Goal: Task Accomplishment & Management: Complete application form

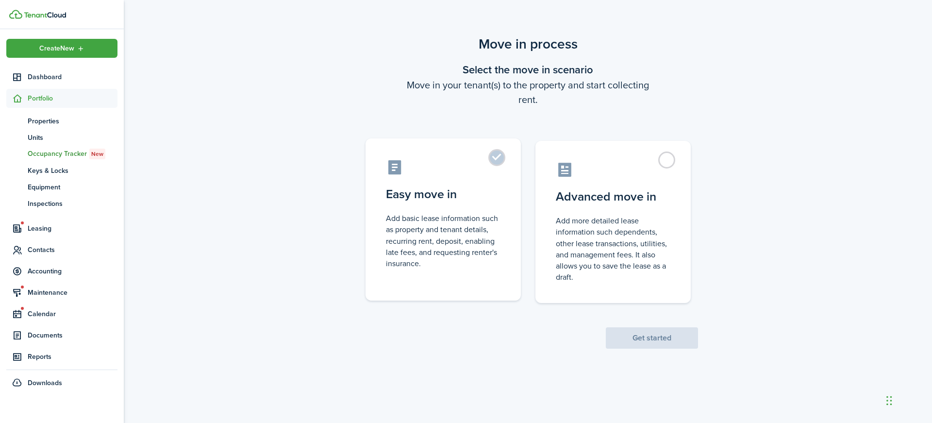
click at [500, 158] on label "Easy move in Add basic lease information such as property and tenant details, r…" at bounding box center [443, 219] width 155 height 162
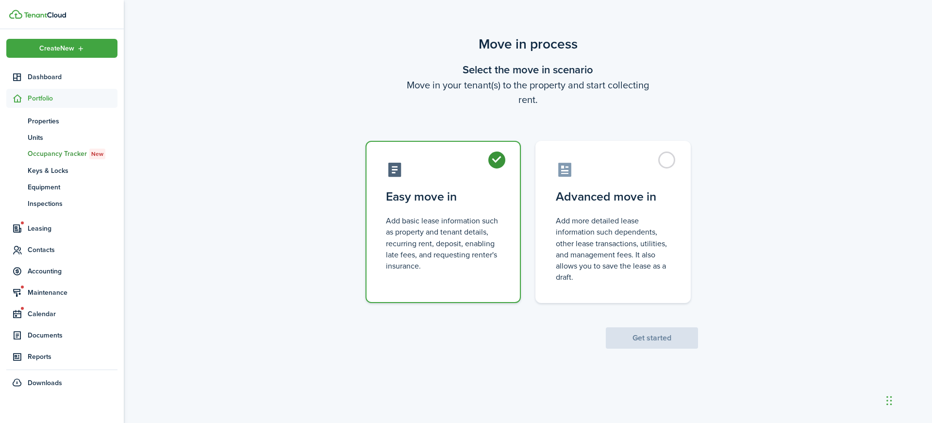
radio input "true"
click at [665, 344] on button "Get started" at bounding box center [652, 337] width 92 height 21
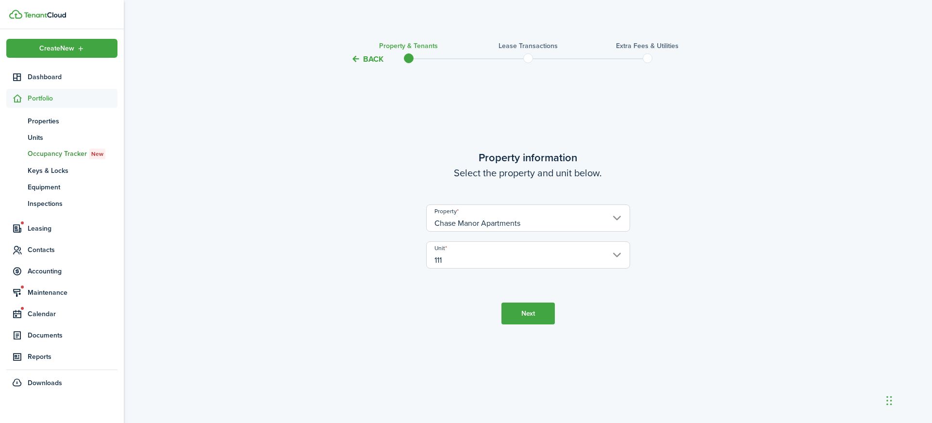
click at [524, 316] on button "Next" at bounding box center [528, 313] width 53 height 22
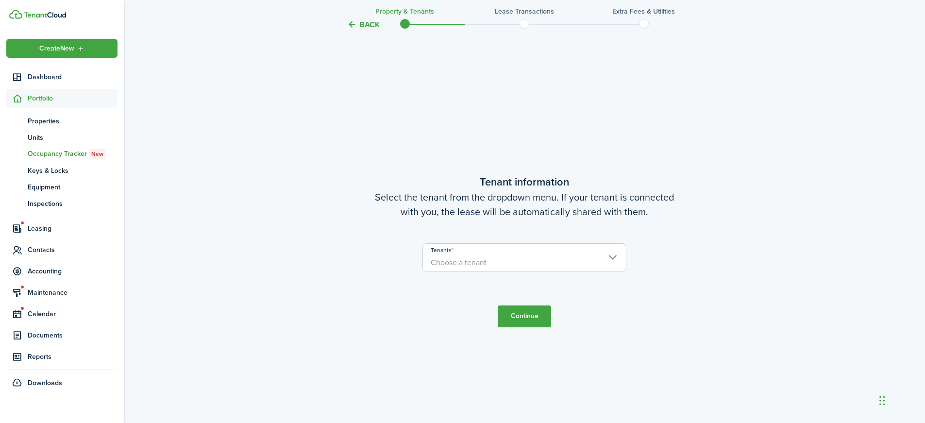
scroll to position [358, 0]
click at [515, 262] on span "Choose a tenant" at bounding box center [524, 262] width 203 height 17
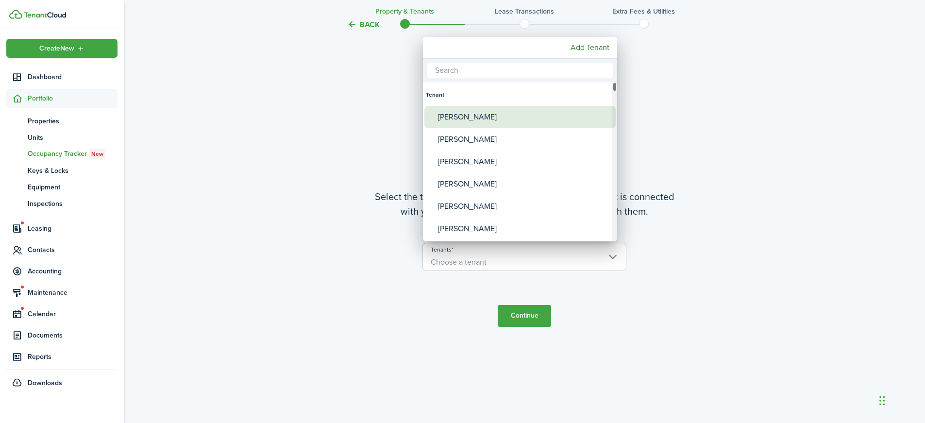
click at [512, 121] on div "[PERSON_NAME]" at bounding box center [524, 117] width 172 height 22
type input "[PERSON_NAME]"
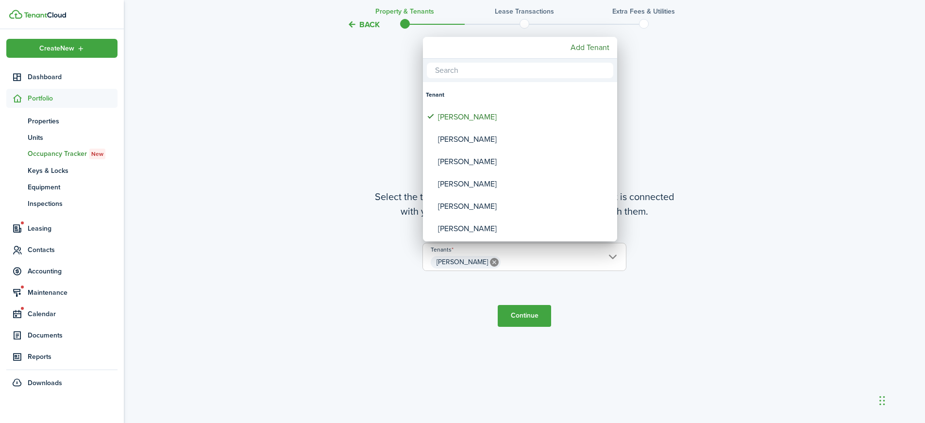
click at [532, 326] on div at bounding box center [462, 211] width 1080 height 578
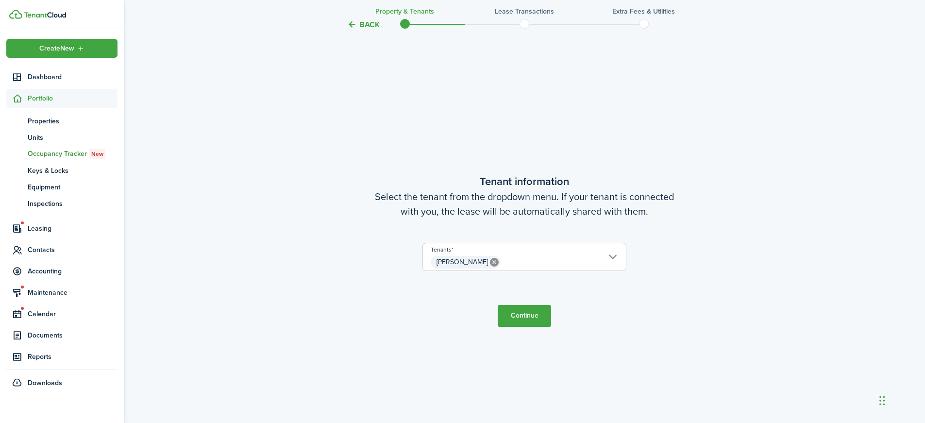
click at [534, 320] on button "Continue" at bounding box center [524, 316] width 53 height 22
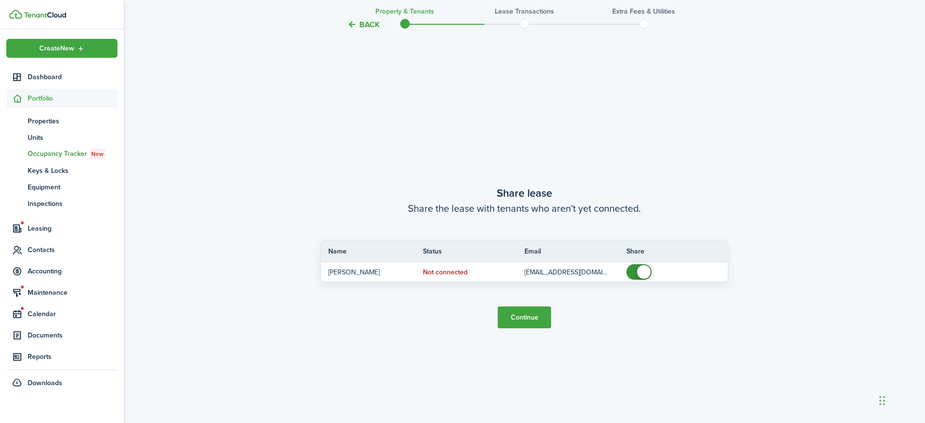
scroll to position [781, 0]
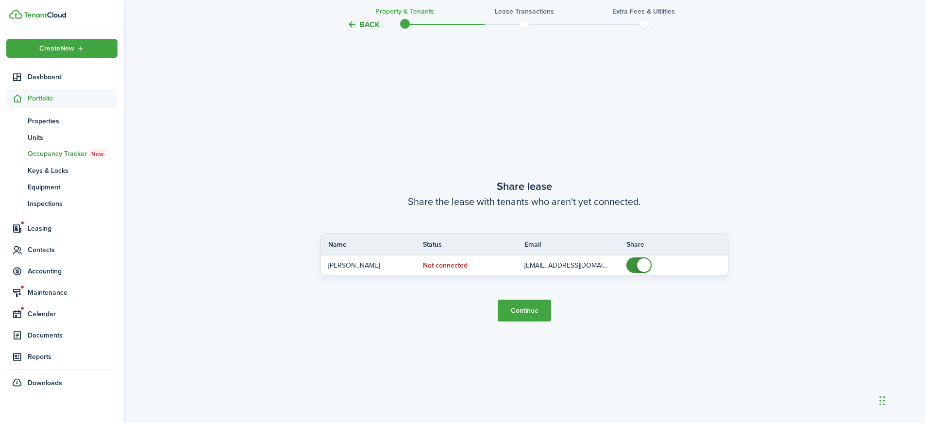
click at [522, 314] on button "Continue" at bounding box center [524, 311] width 53 height 22
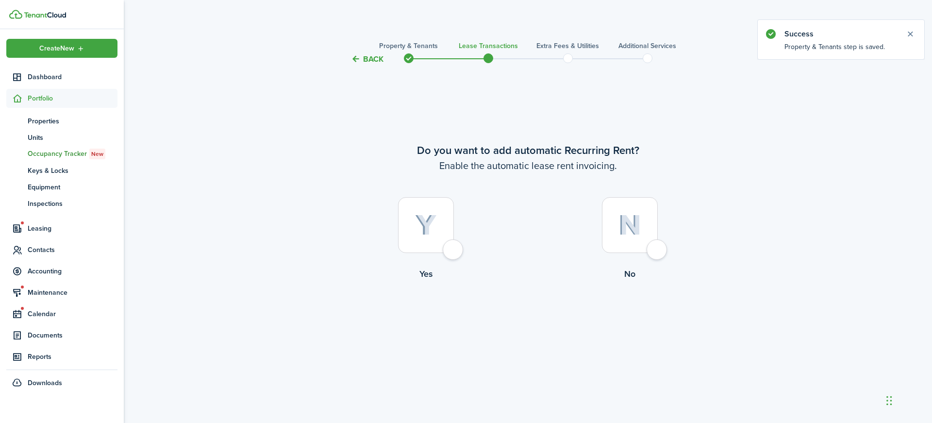
click at [452, 248] on div at bounding box center [426, 225] width 56 height 56
radio input "true"
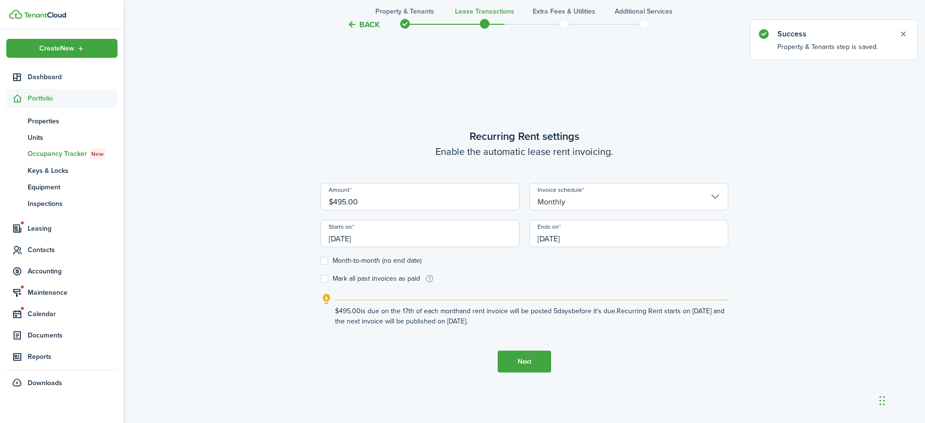
scroll to position [358, 0]
drag, startPoint x: 425, startPoint y: 208, endPoint x: 204, endPoint y: 184, distance: 222.1
click at [204, 184] on div "Back Property & Tenants Lease Transactions Extra fees & Utilities Additional Se…" at bounding box center [524, 68] width 801 height 785
type input "$750.00"
click at [329, 260] on label "Month-to-month (no end date)" at bounding box center [370, 260] width 101 height 8
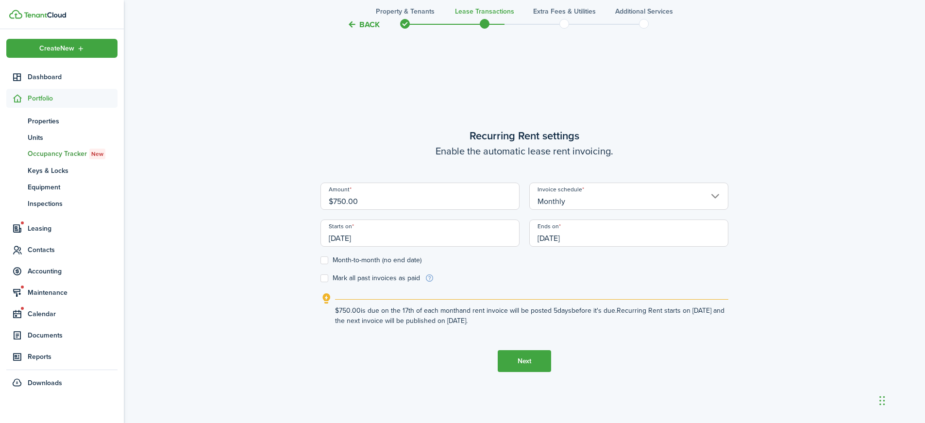
click at [320, 260] on input "Month-to-month (no end date)" at bounding box center [320, 260] width 0 height 0
checkbox input "true"
click at [523, 363] on button "Next" at bounding box center [524, 361] width 53 height 22
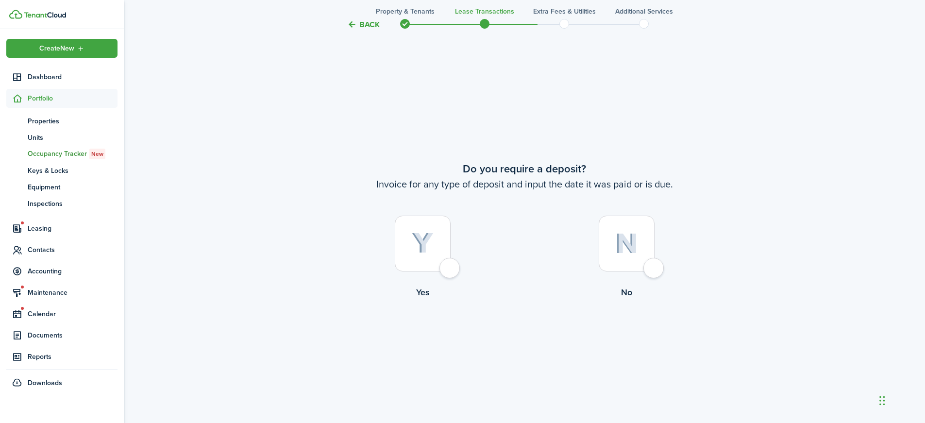
scroll to position [781, 0]
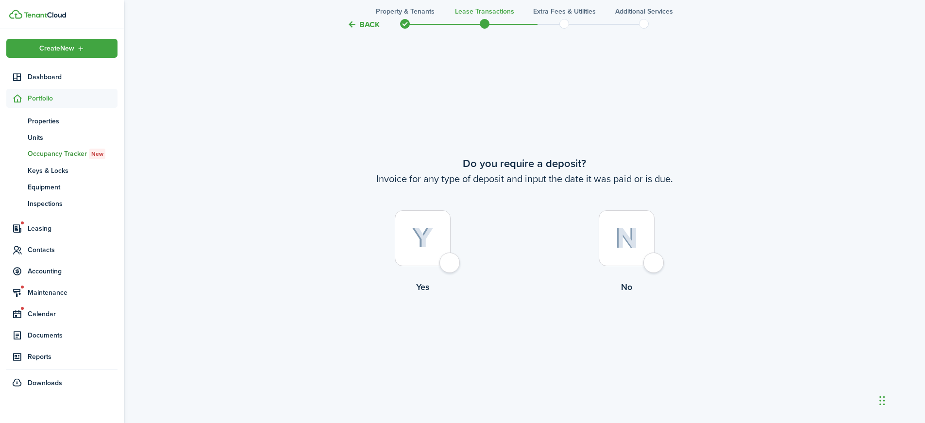
click at [448, 265] on div at bounding box center [423, 238] width 56 height 56
radio input "true"
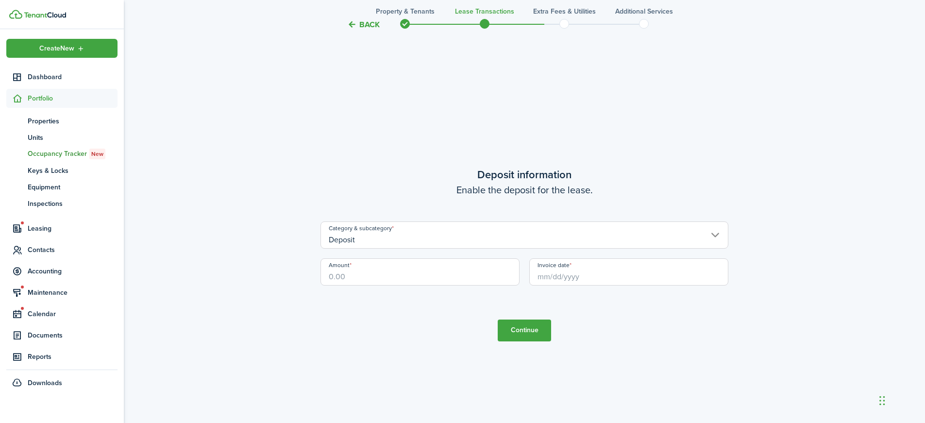
scroll to position [1204, 0]
click at [380, 271] on input "Amount" at bounding box center [419, 267] width 199 height 27
type input "$750.00"
click at [559, 273] on input "Invoice date" at bounding box center [628, 267] width 199 height 27
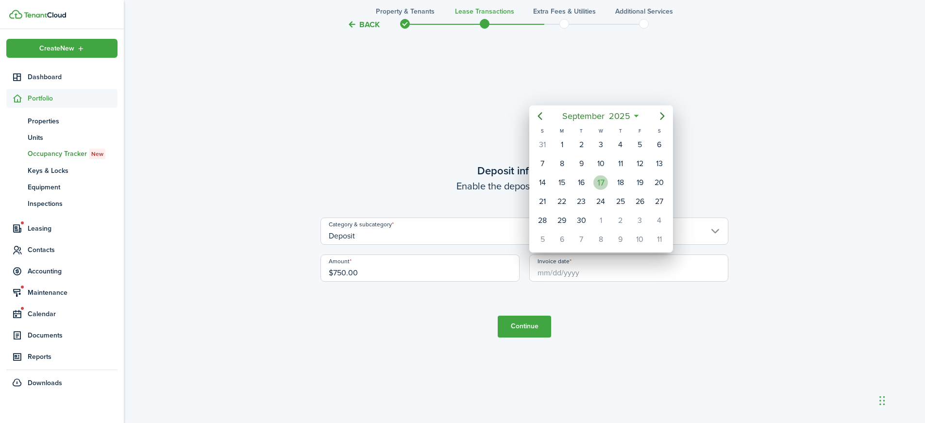
click at [603, 182] on div "17" at bounding box center [600, 182] width 15 height 15
type input "[DATE]"
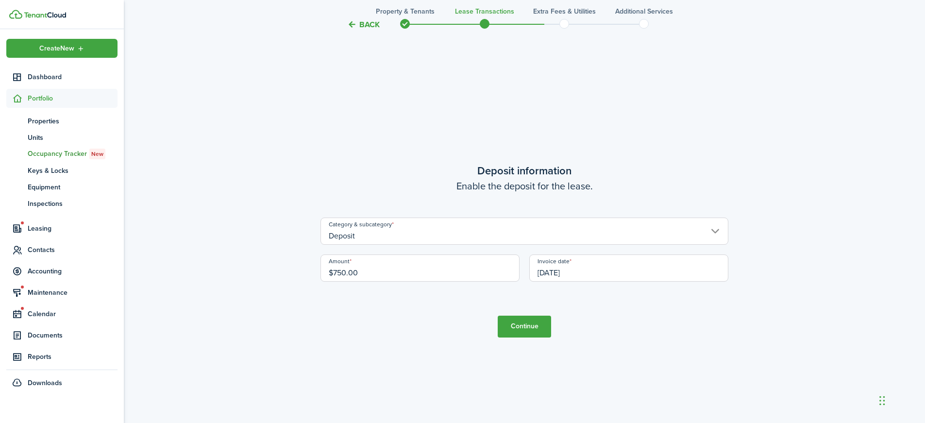
click at [522, 332] on button "Continue" at bounding box center [524, 327] width 53 height 22
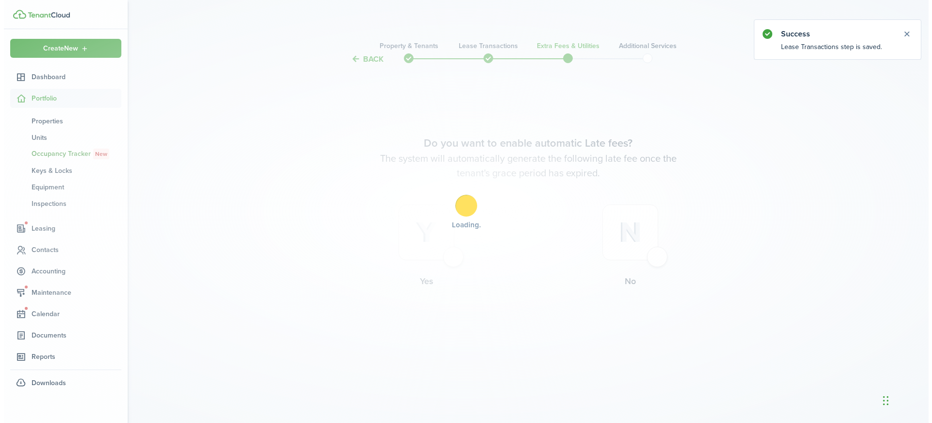
scroll to position [0, 0]
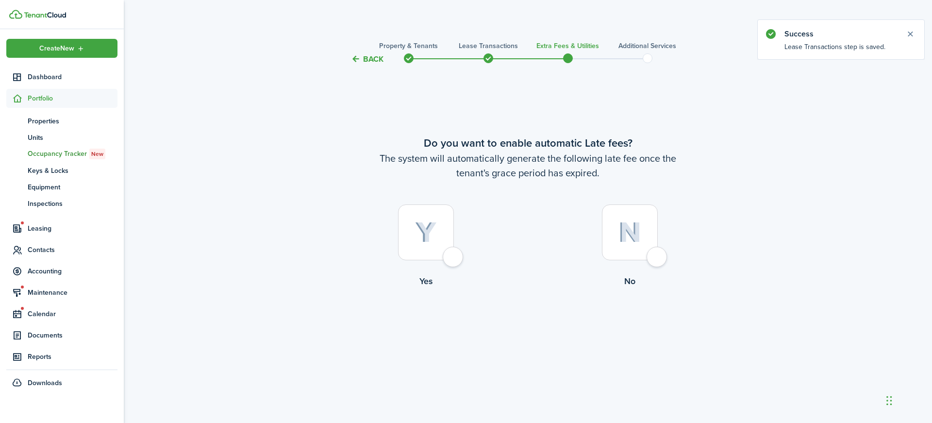
click at [454, 254] on div at bounding box center [426, 232] width 56 height 56
radio input "true"
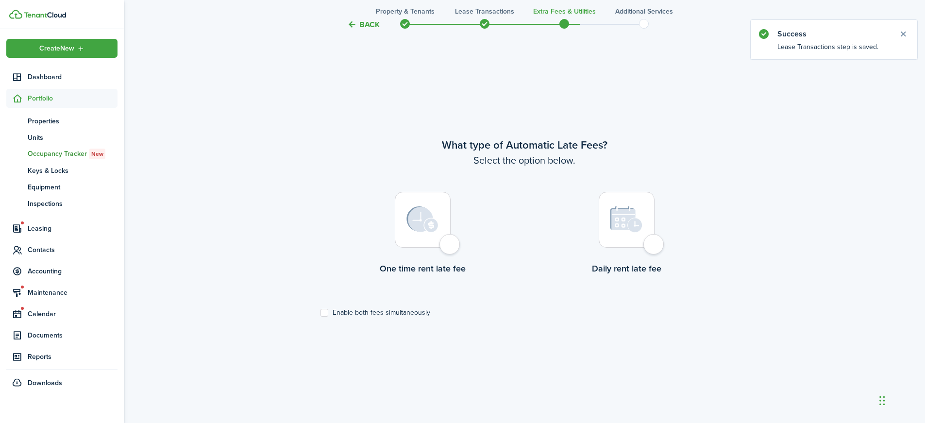
click at [451, 242] on div at bounding box center [423, 220] width 56 height 56
radio input "true"
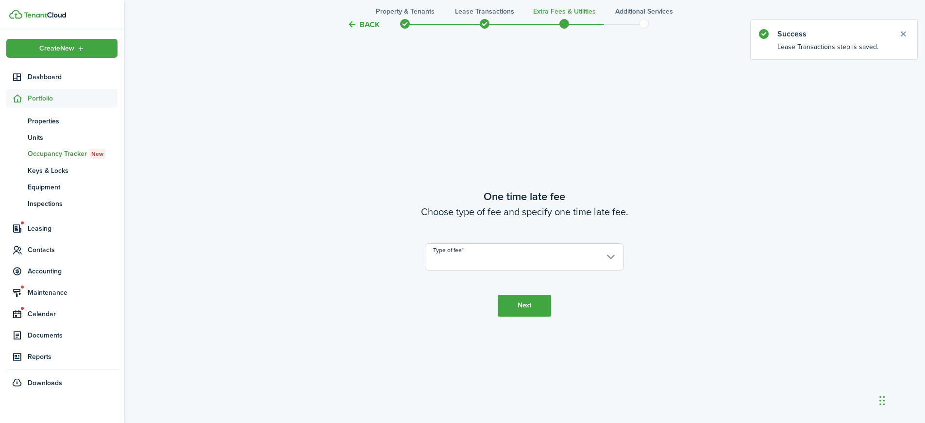
scroll to position [781, 0]
click at [517, 260] on input "Type of fee" at bounding box center [524, 254] width 199 height 27
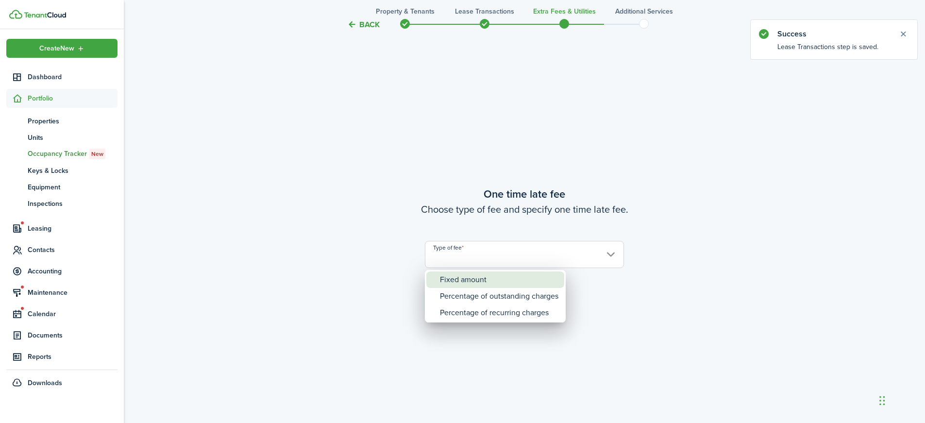
click at [487, 282] on div "Fixed amount" at bounding box center [499, 279] width 118 height 17
type input "Fixed amount"
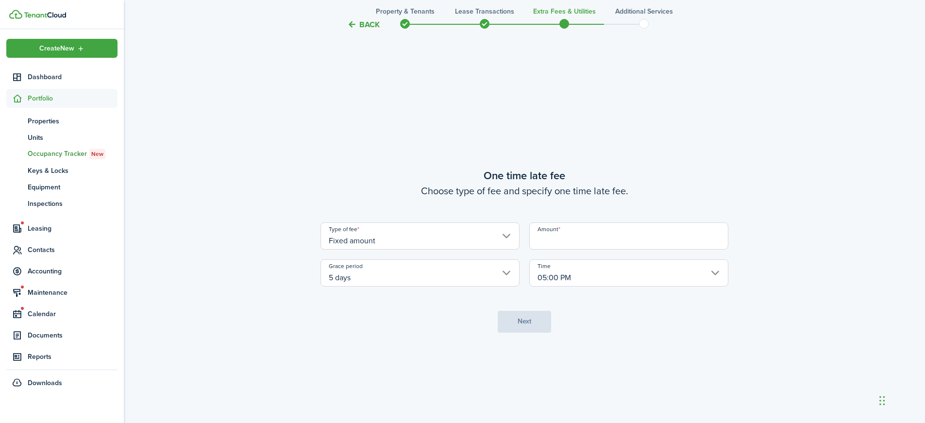
click at [584, 235] on input "Amount" at bounding box center [628, 235] width 199 height 27
type input "$50.00"
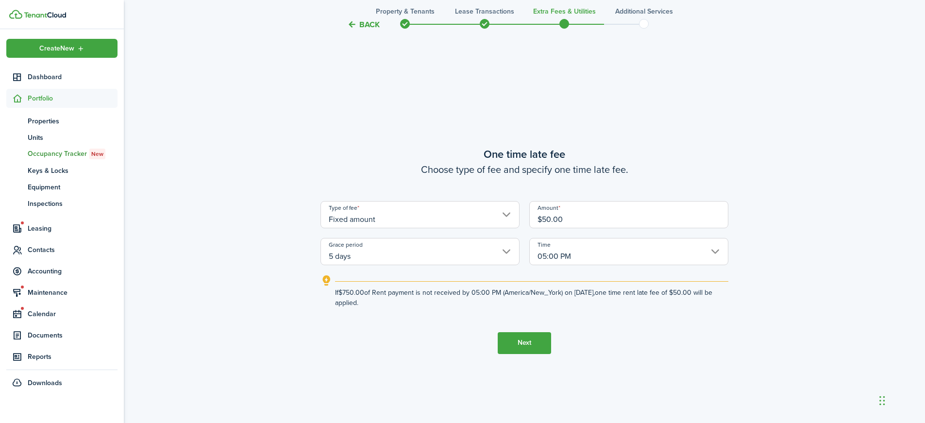
click at [524, 342] on button "Next" at bounding box center [524, 343] width 53 height 22
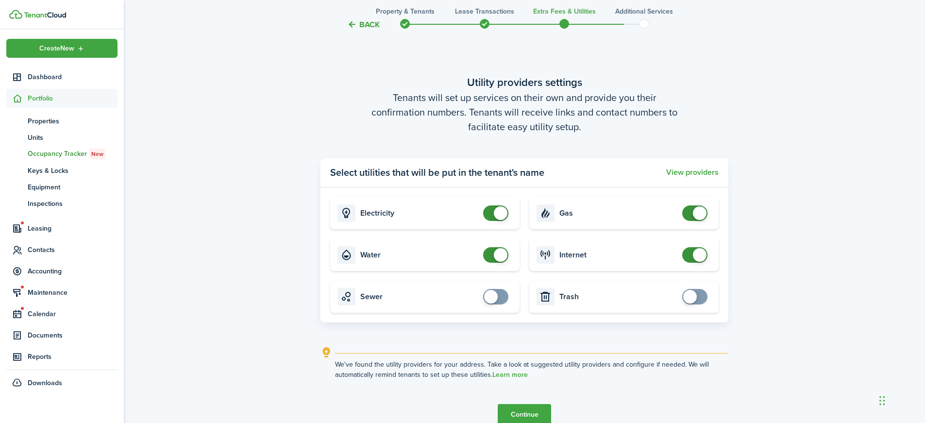
scroll to position [1269, 0]
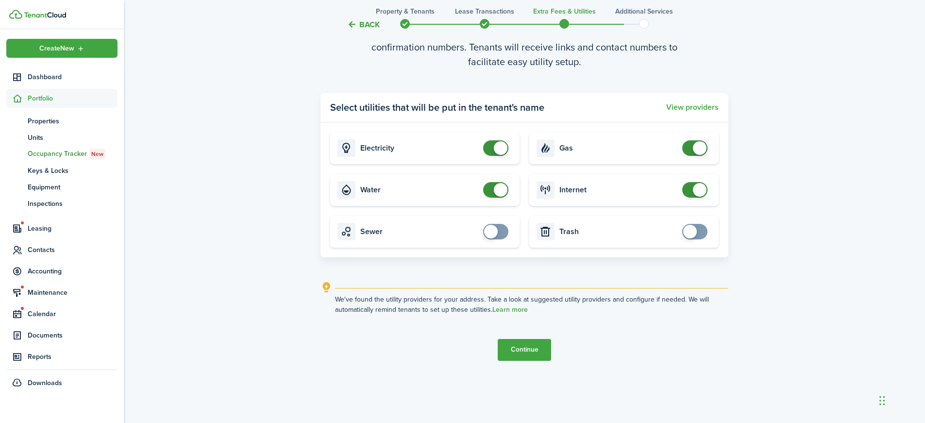
click at [527, 344] on button "Continue" at bounding box center [524, 350] width 53 height 22
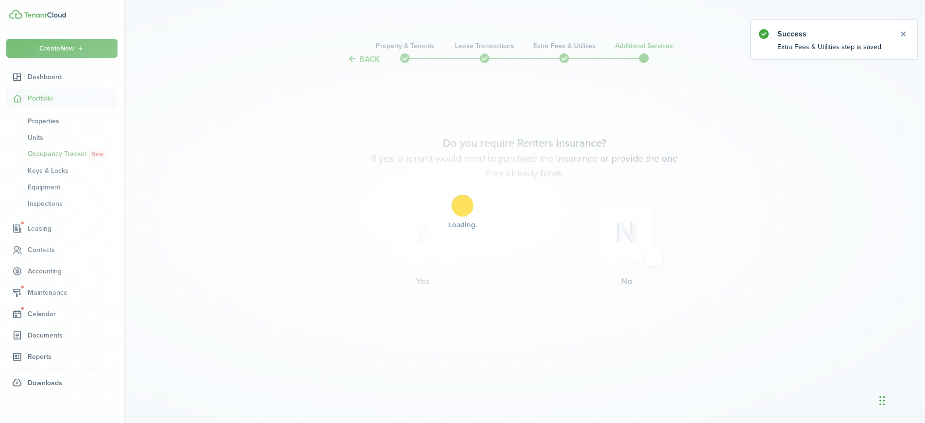
scroll to position [0, 0]
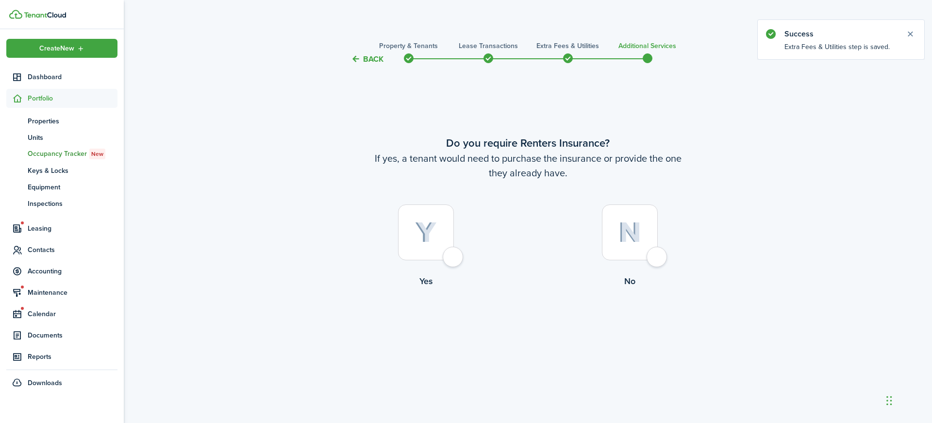
click at [653, 252] on div at bounding box center [630, 232] width 56 height 56
radio input "true"
click at [537, 330] on button "Complete move in" at bounding box center [527, 328] width 71 height 22
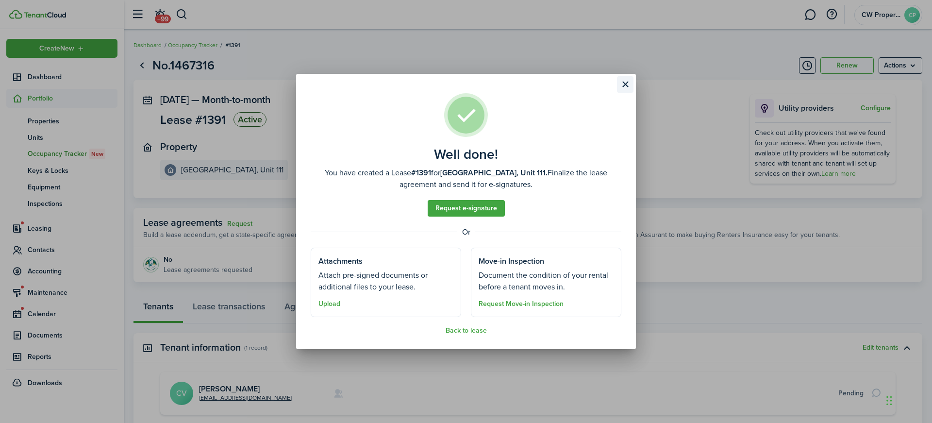
click at [627, 82] on button "Close modal" at bounding box center [625, 84] width 17 height 17
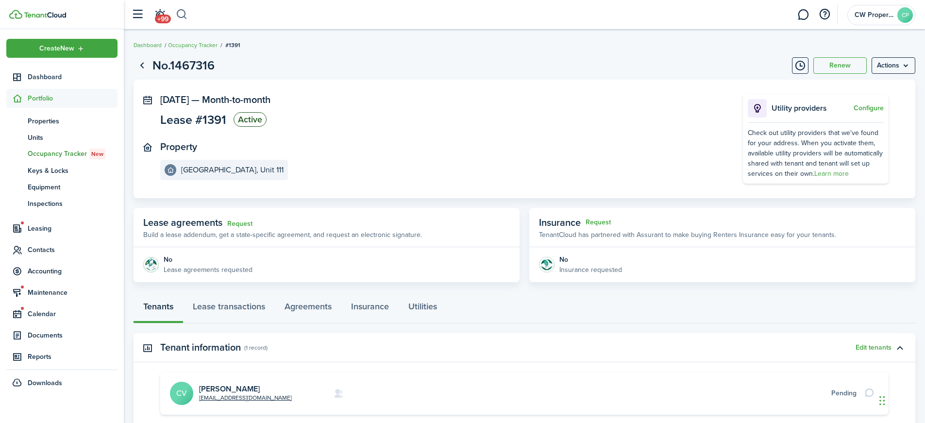
click at [186, 11] on button "button" at bounding box center [182, 14] width 12 height 17
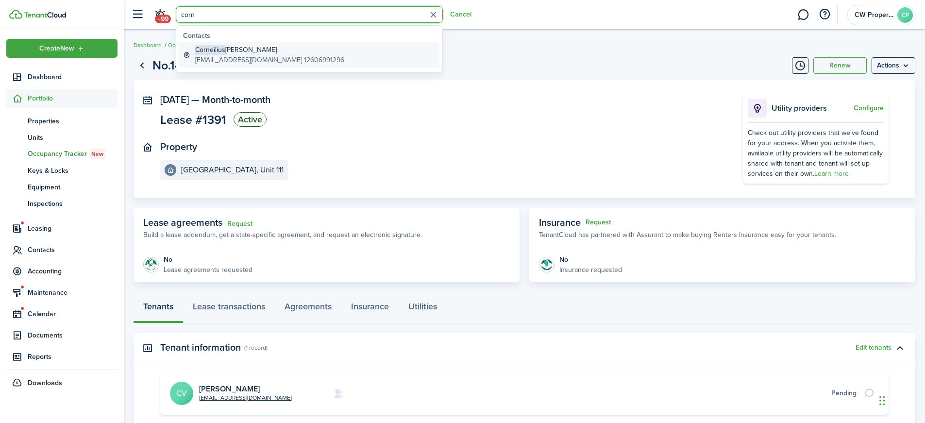
type input "corn"
click at [256, 53] on global-search-item-title "[PERSON_NAME]" at bounding box center [269, 50] width 149 height 10
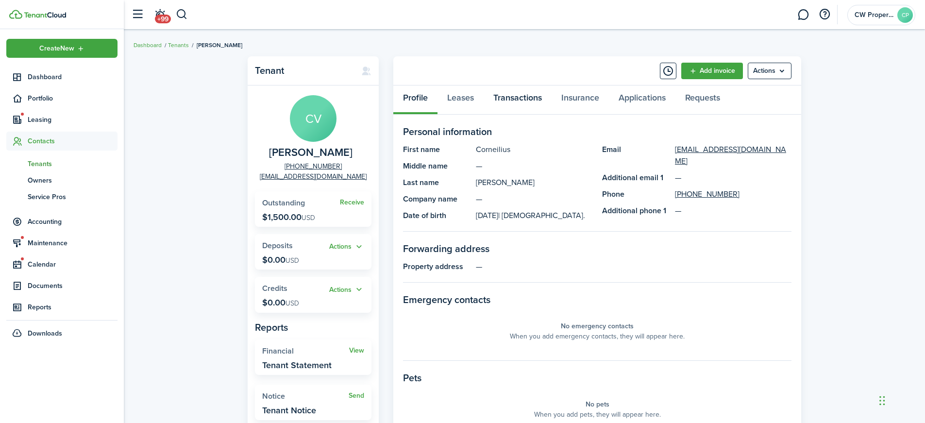
click at [522, 95] on link "Transactions" at bounding box center [518, 99] width 68 height 29
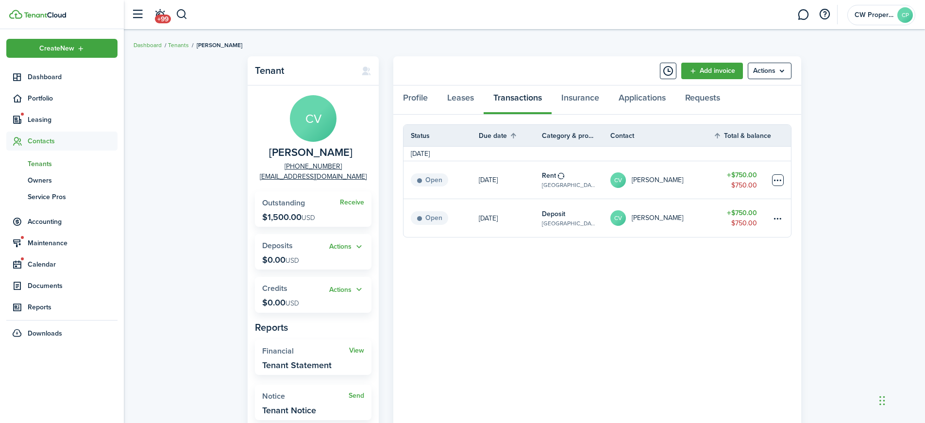
click at [777, 180] on table-menu-btn-icon at bounding box center [778, 180] width 12 height 12
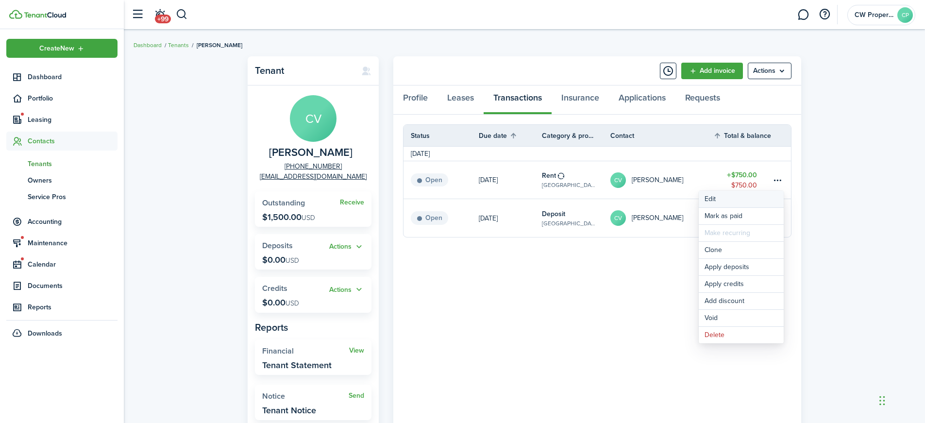
click at [729, 199] on button "Edit" at bounding box center [741, 199] width 85 height 17
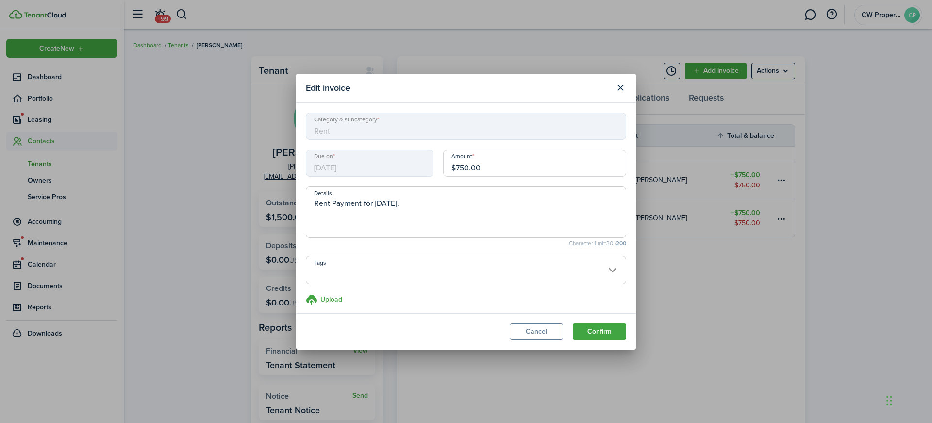
drag, startPoint x: 497, startPoint y: 166, endPoint x: 365, endPoint y: 156, distance: 132.4
click at [365, 156] on div "Due on [DATE] Amount $750.00" at bounding box center [466, 168] width 330 height 37
type input "$325.00"
click at [603, 337] on button "Confirm" at bounding box center [599, 331] width 53 height 17
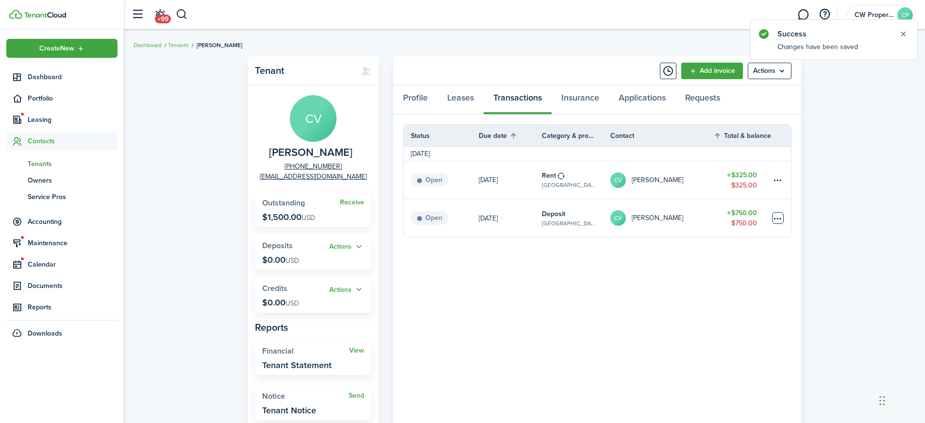
click at [779, 219] on table-menu-btn-icon at bounding box center [778, 218] width 12 height 12
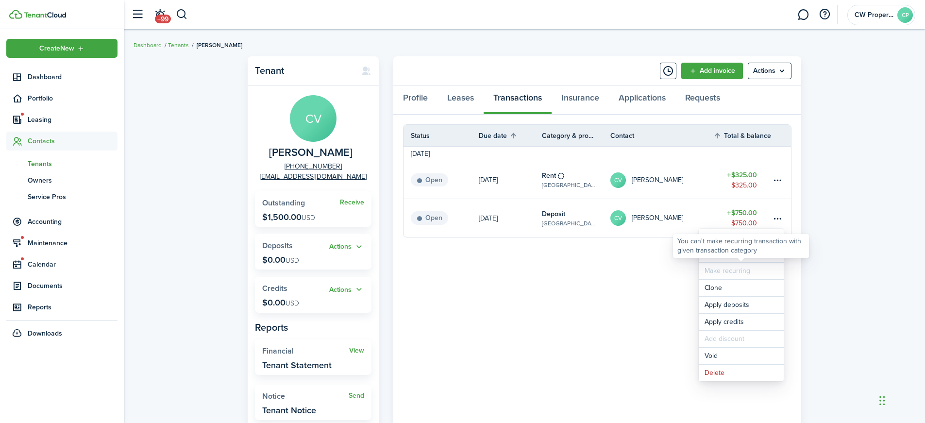
click at [761, 256] on div "You can't make recurring transaction with given transaction category" at bounding box center [741, 246] width 136 height 24
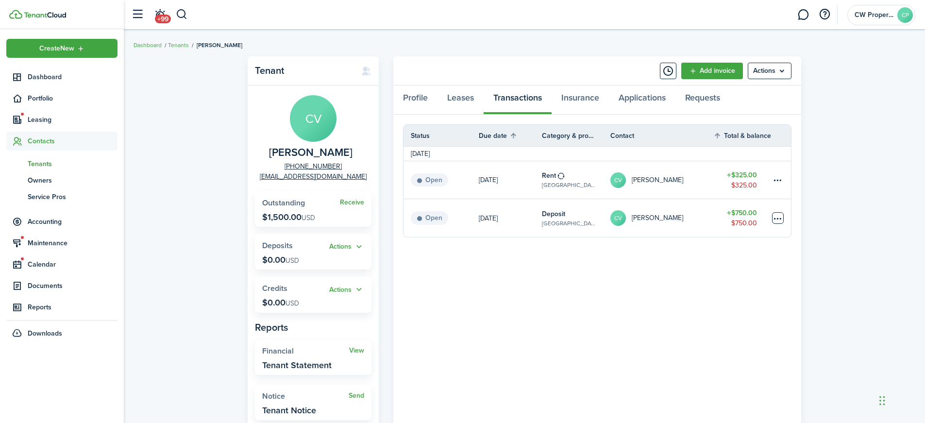
click at [781, 220] on table-menu-btn-icon "Open menu" at bounding box center [778, 218] width 12 height 12
click at [733, 250] on link "Mark as paid" at bounding box center [741, 254] width 85 height 17
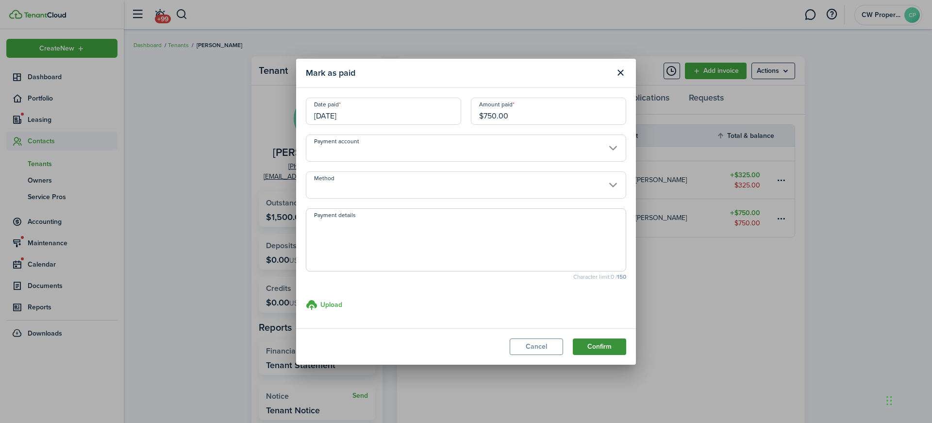
click at [607, 351] on button "Confirm" at bounding box center [599, 346] width 53 height 17
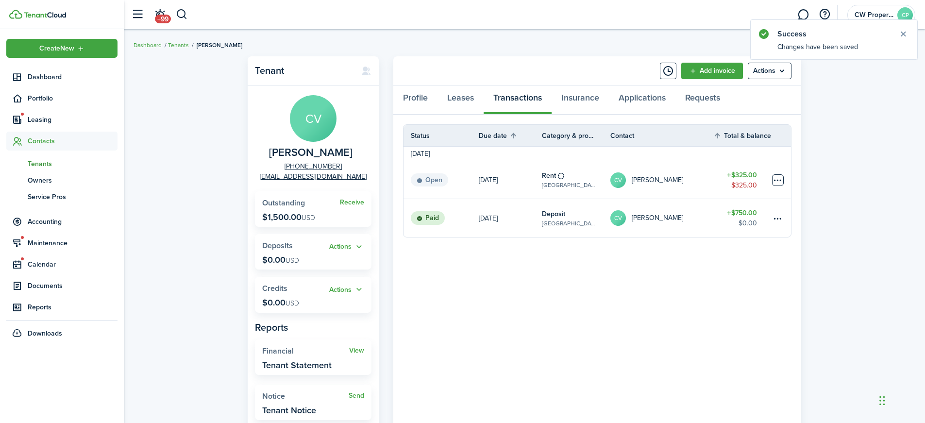
click at [774, 180] on table-menu-btn-icon at bounding box center [778, 180] width 12 height 12
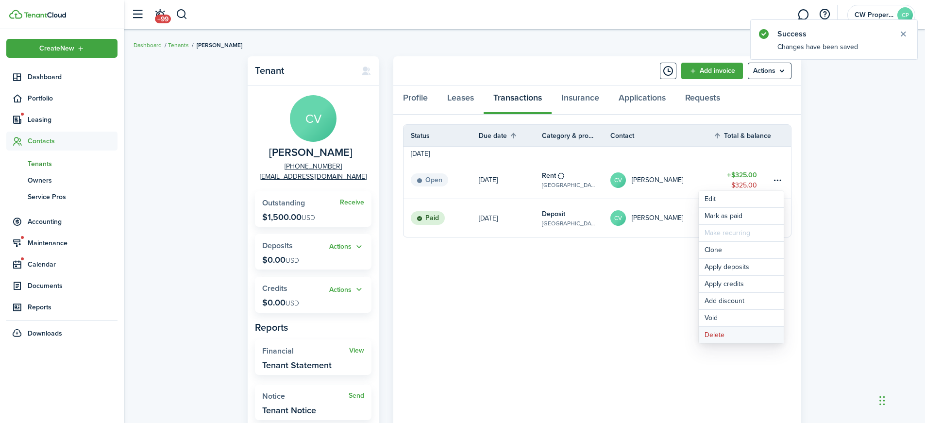
click at [721, 336] on button "Delete" at bounding box center [741, 335] width 85 height 17
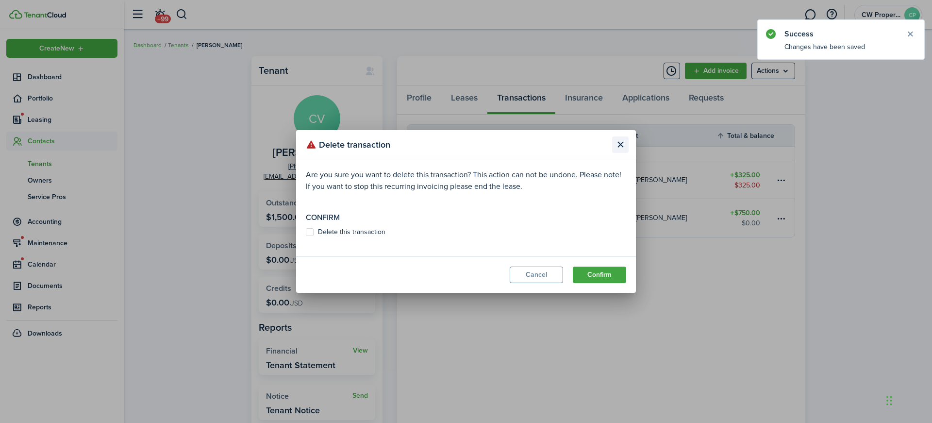
click at [618, 147] on button "Close modal" at bounding box center [620, 144] width 17 height 17
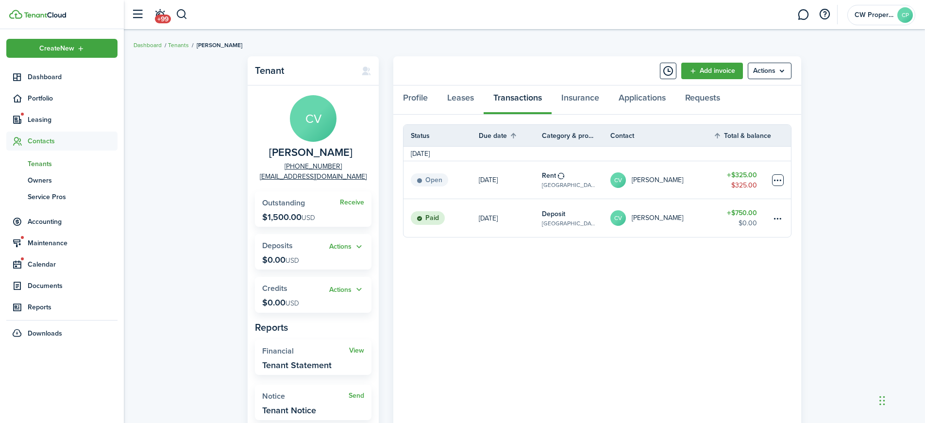
click at [779, 181] on table-menu-btn-icon "Open menu" at bounding box center [778, 180] width 12 height 12
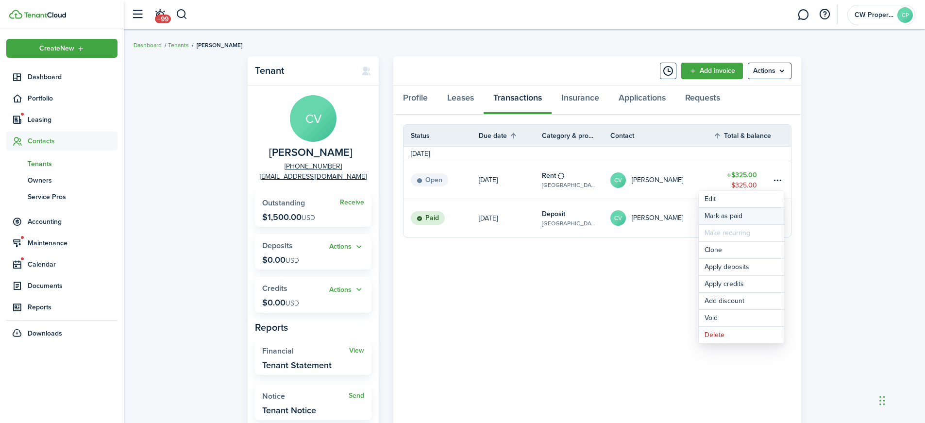
click at [742, 217] on link "Mark as paid" at bounding box center [741, 216] width 85 height 17
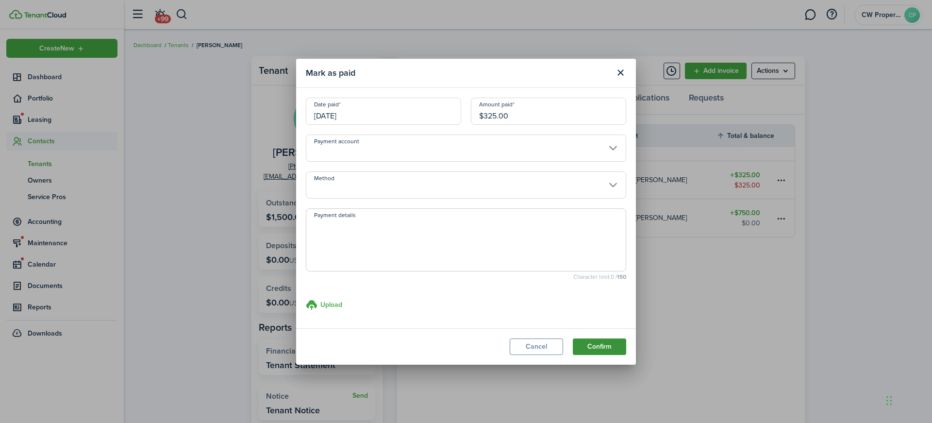
click at [598, 345] on button "Confirm" at bounding box center [599, 346] width 53 height 17
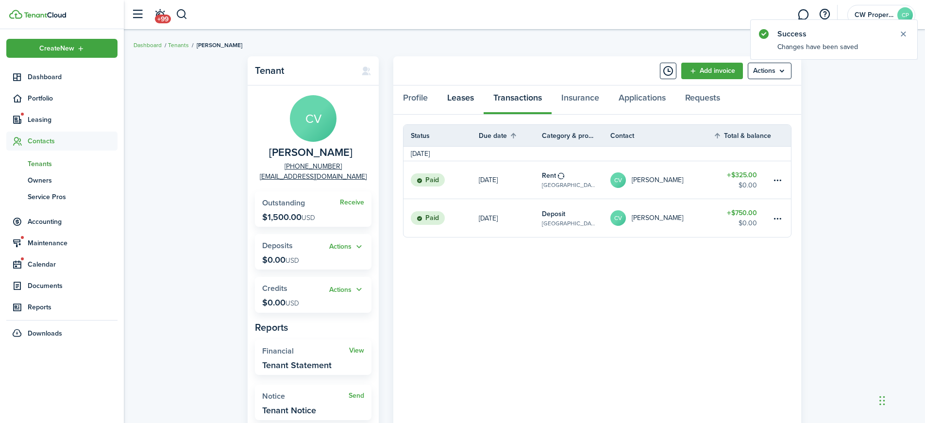
click at [457, 97] on link "Leases" at bounding box center [460, 99] width 46 height 29
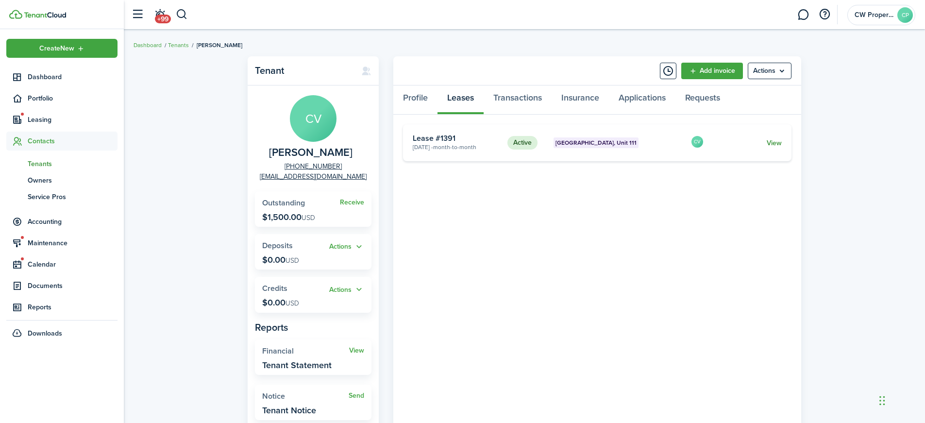
click at [776, 140] on link "View" at bounding box center [774, 143] width 15 height 10
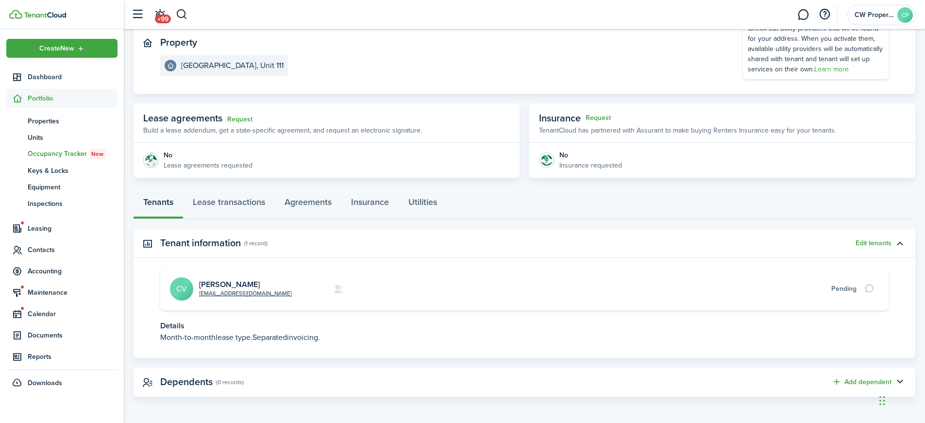
scroll to position [105, 0]
drag, startPoint x: 233, startPoint y: 199, endPoint x: 265, endPoint y: 208, distance: 33.3
click at [234, 199] on link "Lease transactions" at bounding box center [229, 203] width 92 height 29
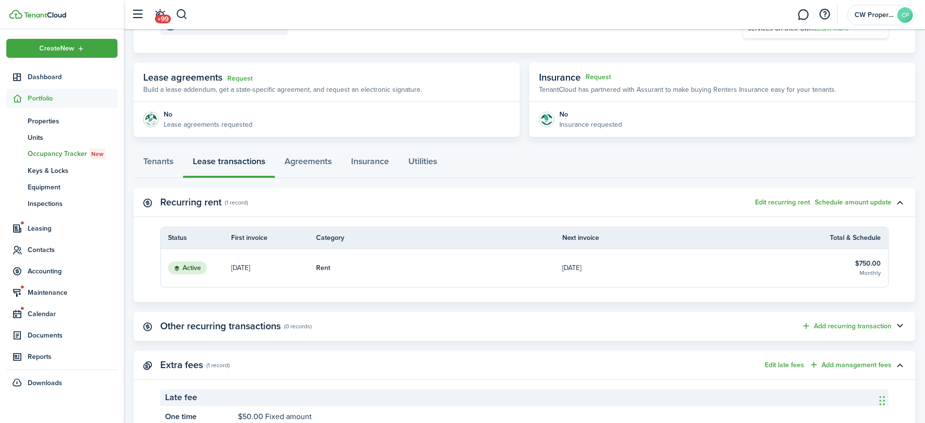
scroll to position [146, 0]
click at [795, 200] on button "Edit recurring rent" at bounding box center [782, 202] width 55 height 8
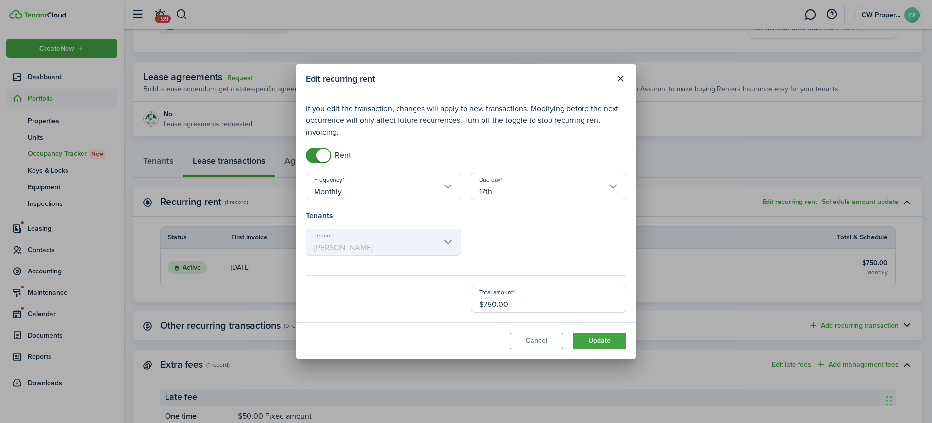
click at [532, 184] on input "17th" at bounding box center [548, 186] width 155 height 27
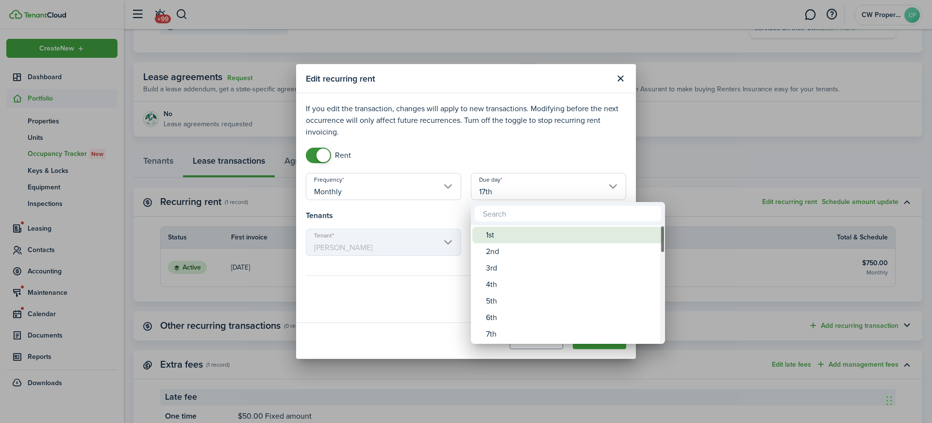
click at [511, 235] on div "1st" at bounding box center [572, 235] width 172 height 17
type input "1st"
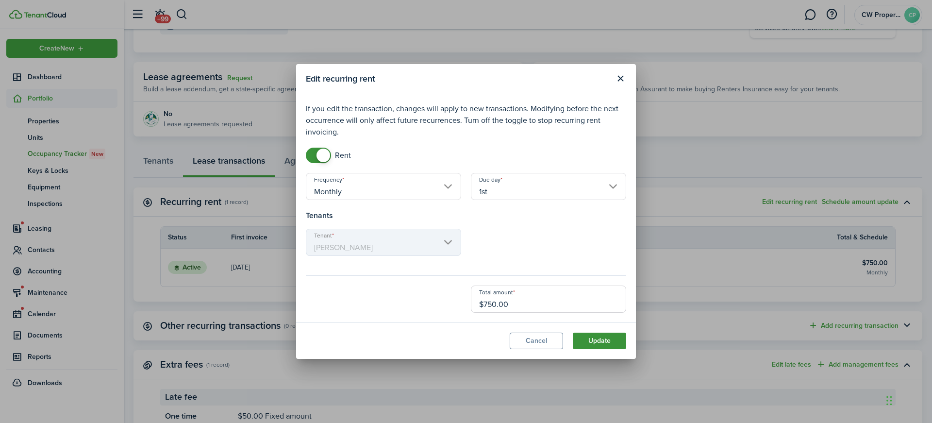
click at [599, 338] on button "Update" at bounding box center [599, 341] width 53 height 17
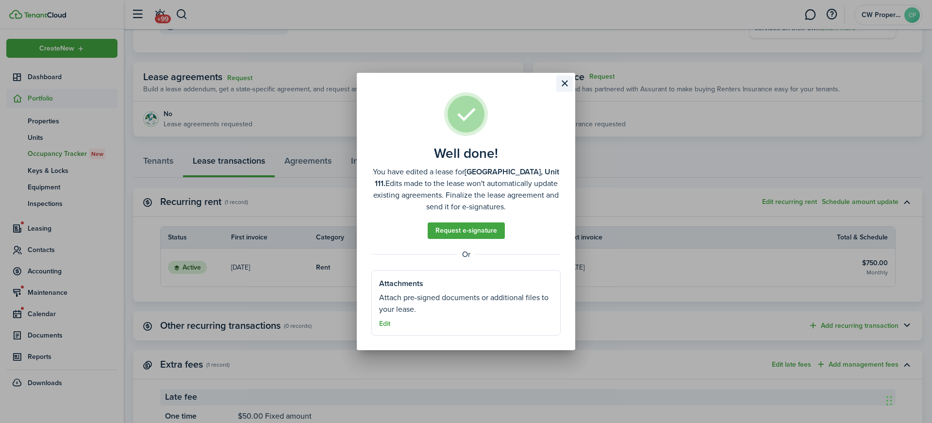
click at [562, 79] on button "Close modal" at bounding box center [564, 83] width 17 height 17
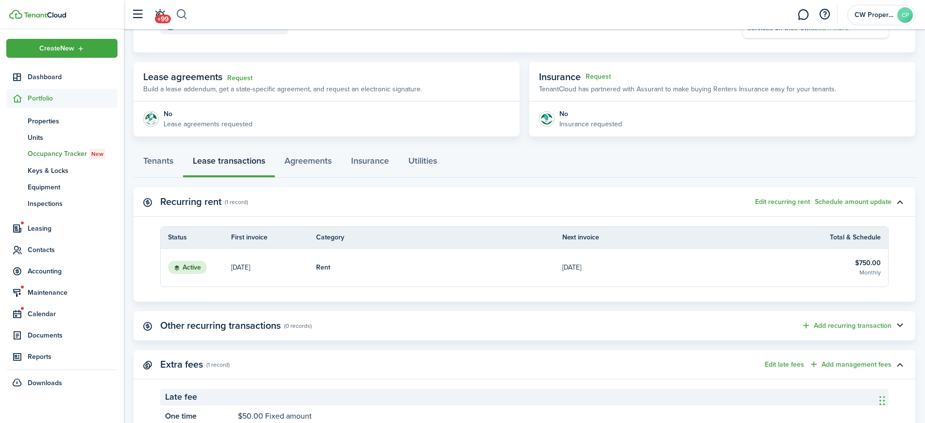
click at [180, 13] on button "button" at bounding box center [182, 14] width 12 height 17
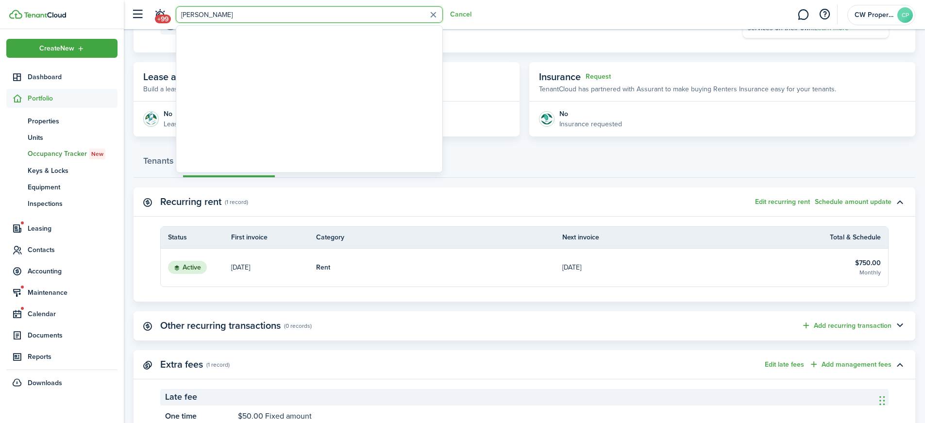
type input "[PERSON_NAME]"
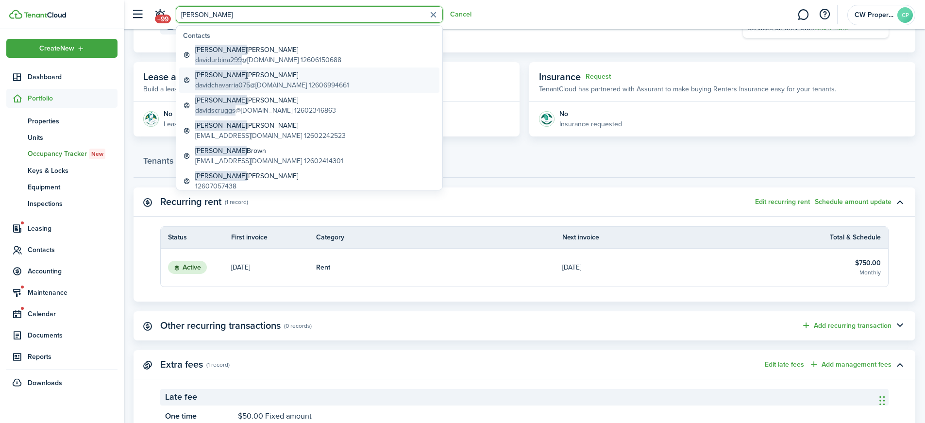
click at [261, 75] on global-search-item-title "[PERSON_NAME]" at bounding box center [272, 75] width 154 height 10
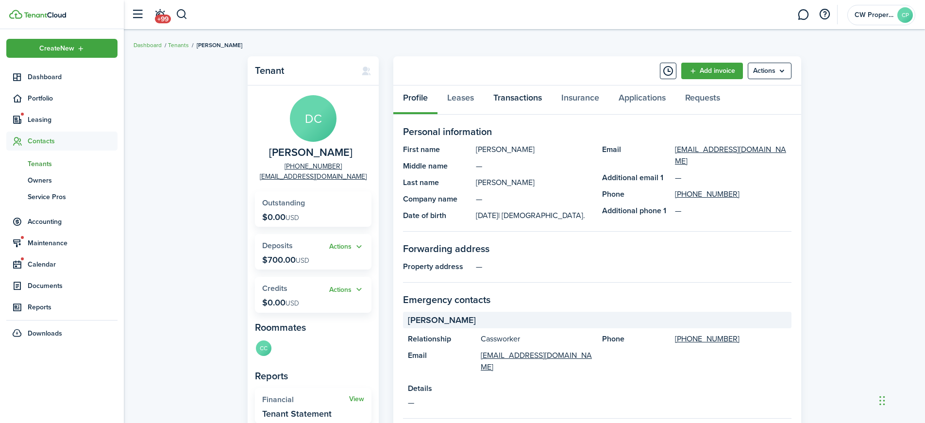
click at [519, 94] on link "Transactions" at bounding box center [518, 99] width 68 height 29
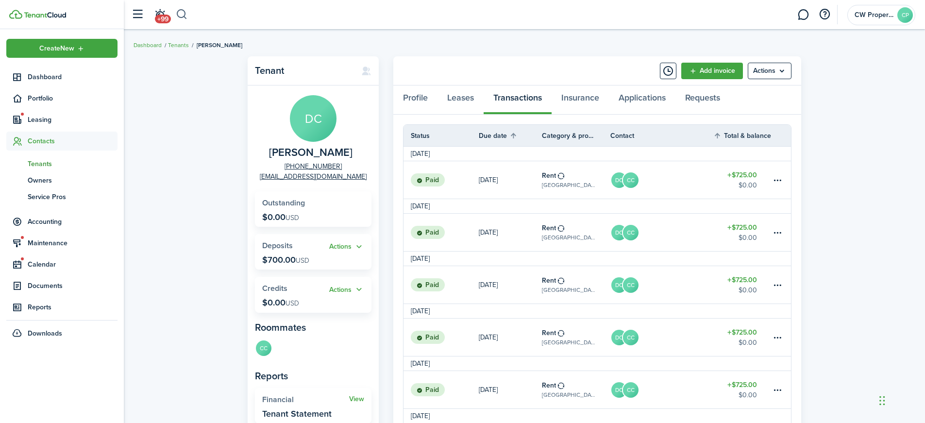
click at [182, 13] on button "button" at bounding box center [182, 14] width 12 height 17
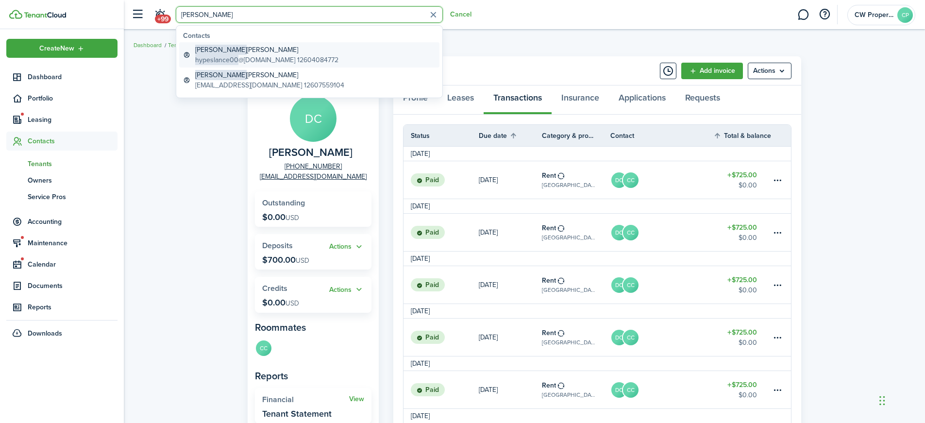
type input "[PERSON_NAME]"
click at [237, 56] on global-search-item-description "hypeslance00 @[DOMAIN_NAME] 12604084772" at bounding box center [266, 60] width 143 height 10
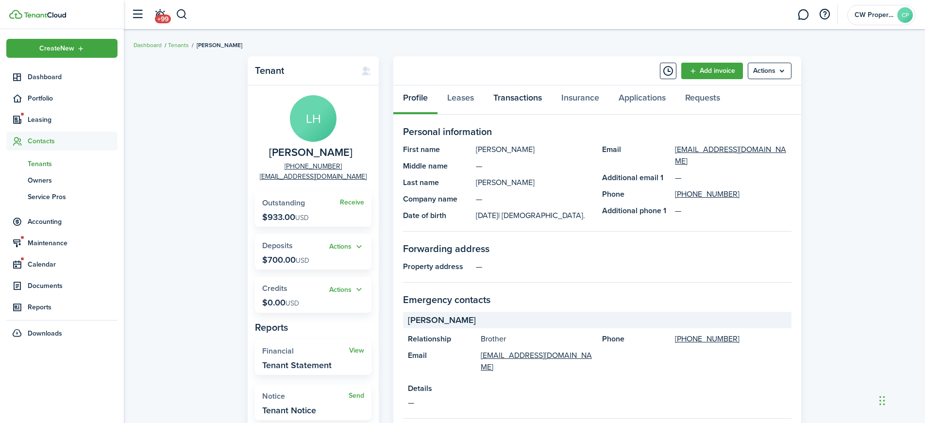
click at [509, 94] on link "Transactions" at bounding box center [518, 99] width 68 height 29
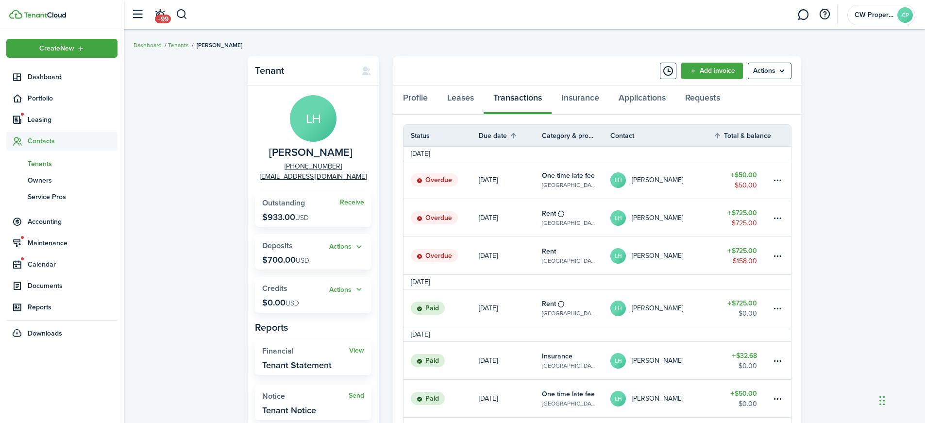
click at [741, 251] on table-amount-title "$725.00" at bounding box center [742, 251] width 30 height 10
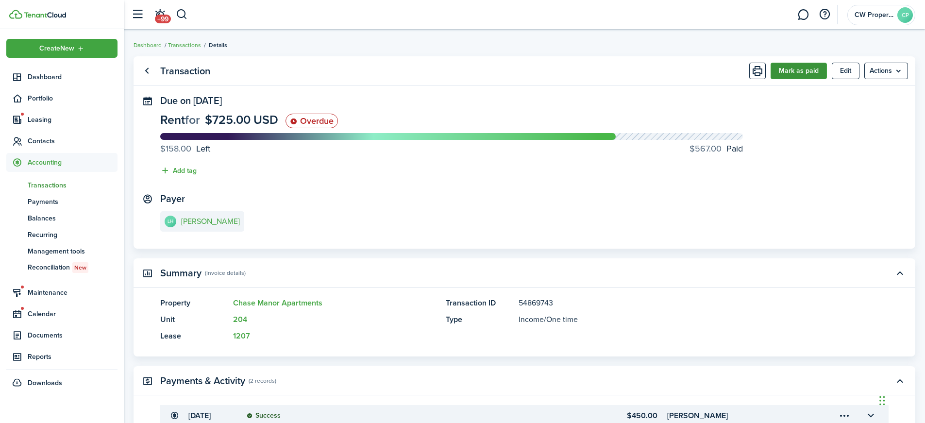
click at [806, 71] on button "Mark as paid" at bounding box center [799, 71] width 56 height 17
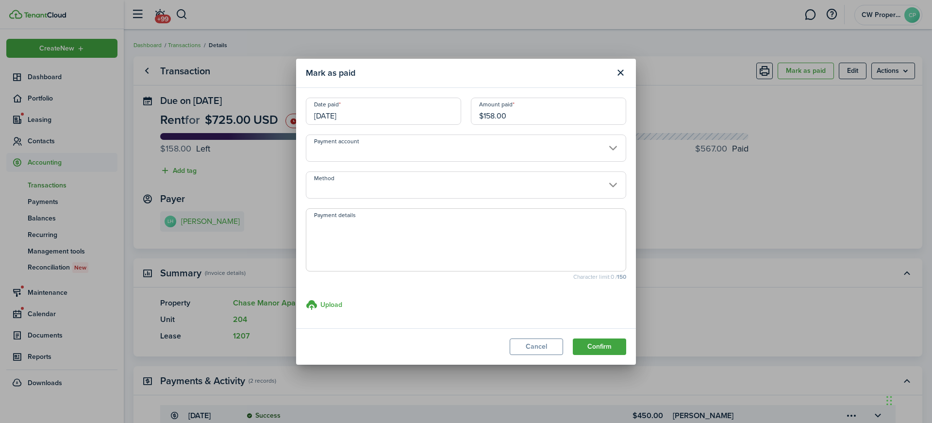
click at [364, 114] on input "[DATE]" at bounding box center [383, 111] width 155 height 27
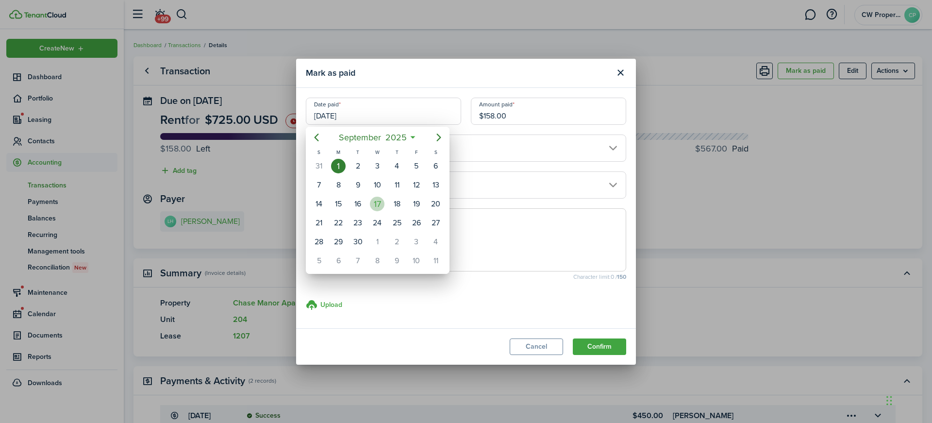
click at [376, 204] on div "17" at bounding box center [377, 204] width 15 height 15
type input "[DATE]"
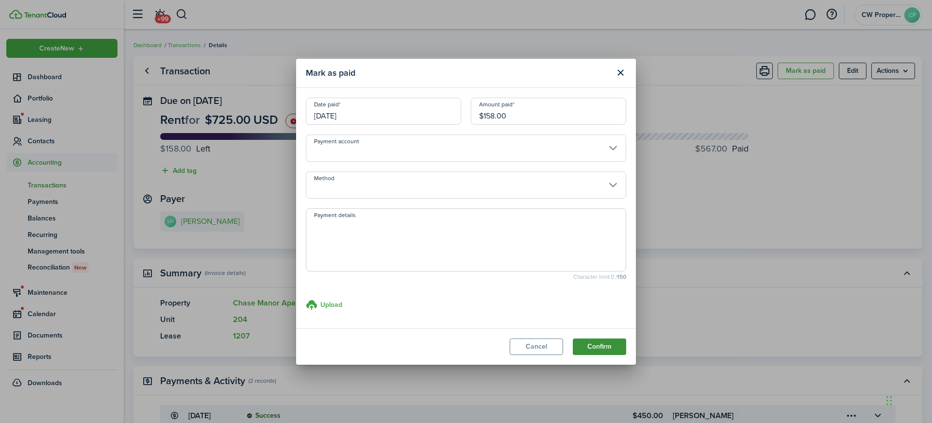
click at [610, 346] on button "Confirm" at bounding box center [599, 346] width 53 height 17
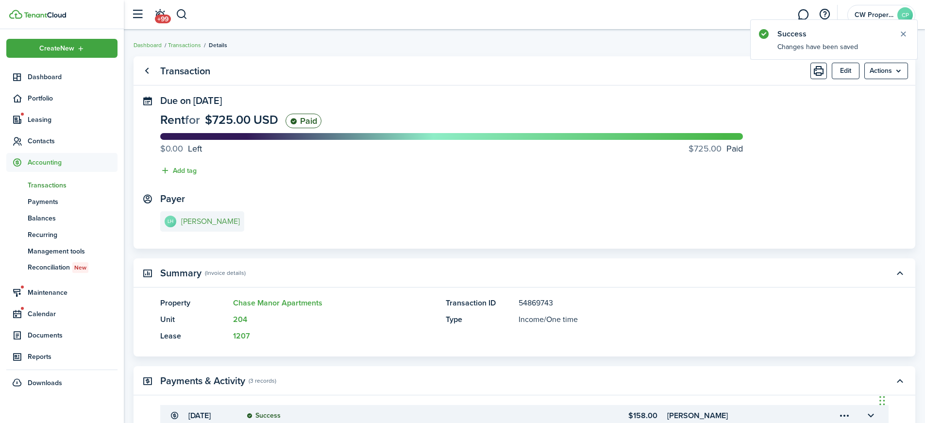
click at [194, 221] on e-details-info-title "[PERSON_NAME]" at bounding box center [210, 221] width 59 height 9
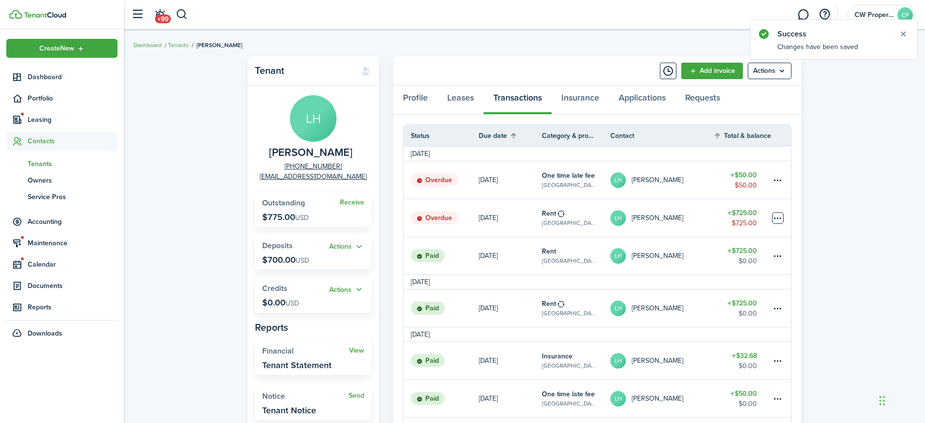
click at [782, 218] on table-menu-btn-icon at bounding box center [778, 218] width 12 height 12
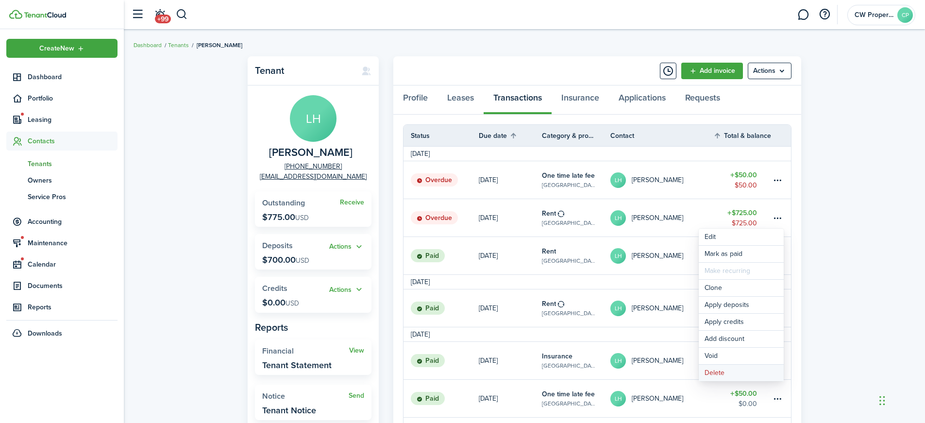
click at [711, 376] on button "Delete" at bounding box center [741, 373] width 85 height 17
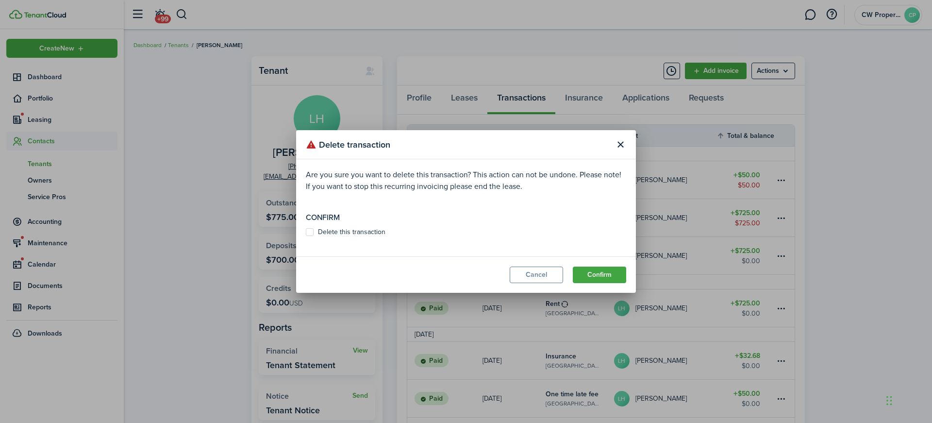
drag, startPoint x: 310, startPoint y: 232, endPoint x: 422, endPoint y: 257, distance: 115.4
click at [310, 232] on label "Delete this transaction" at bounding box center [346, 232] width 80 height 8
click at [306, 232] on input "Delete this transaction" at bounding box center [305, 232] width 0 height 0
checkbox input "true"
click at [600, 277] on button "Confirm" at bounding box center [599, 275] width 53 height 17
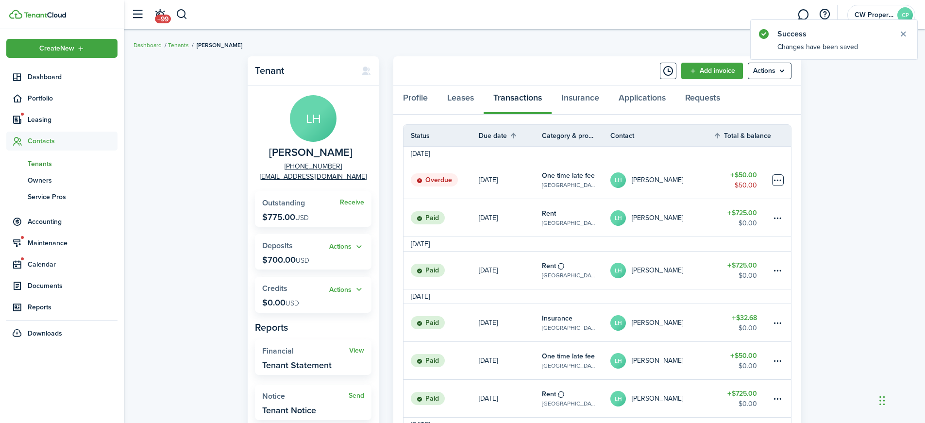
click at [779, 181] on table-menu-btn-icon at bounding box center [778, 180] width 12 height 12
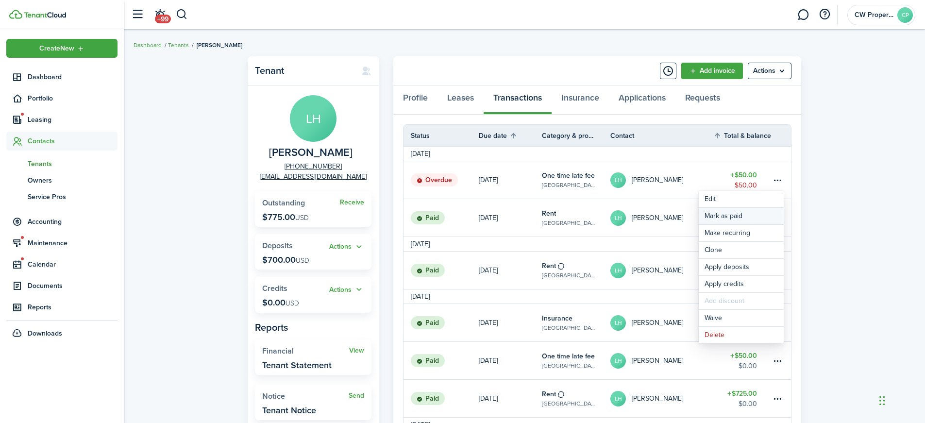
click at [733, 218] on link "Mark as paid" at bounding box center [741, 216] width 85 height 17
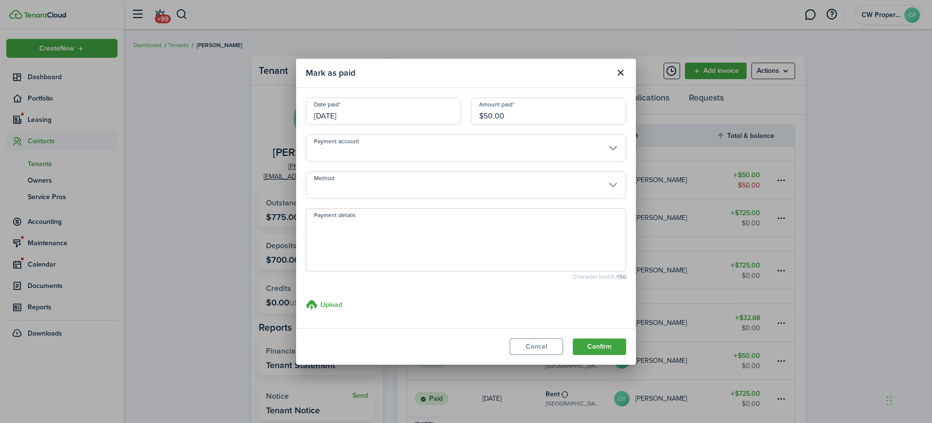
click at [359, 114] on input "[DATE]" at bounding box center [383, 111] width 155 height 27
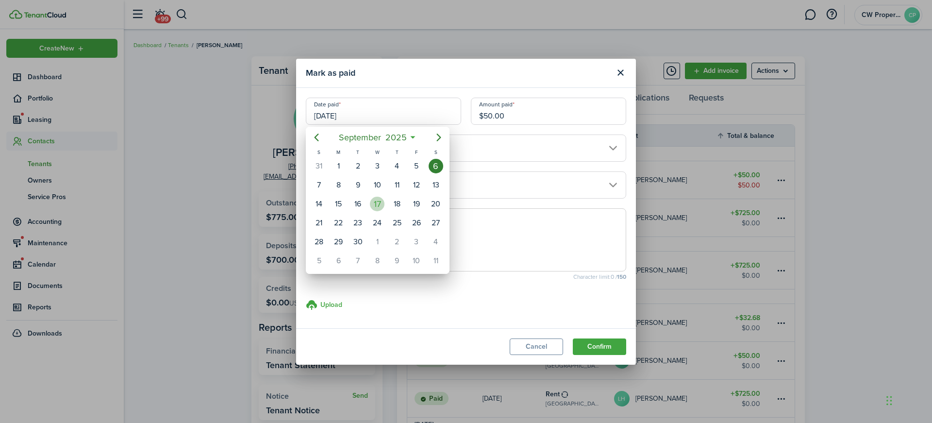
click at [381, 205] on div "17" at bounding box center [377, 204] width 15 height 15
type input "[DATE]"
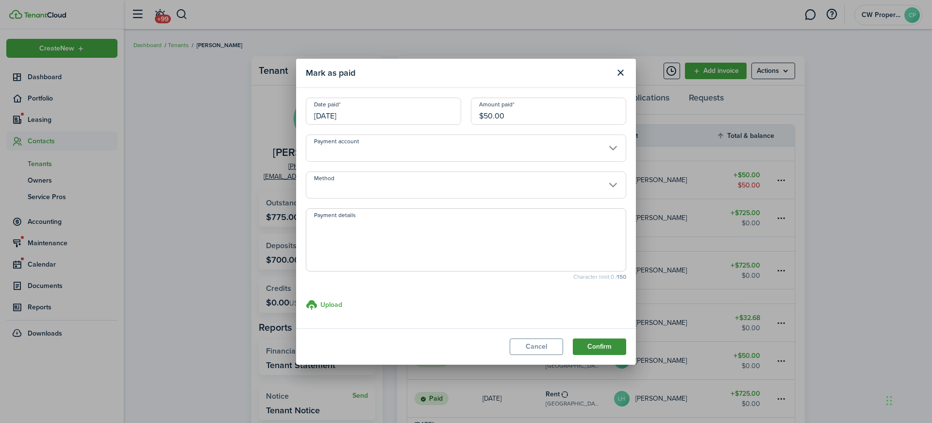
click at [605, 346] on button "Confirm" at bounding box center [599, 346] width 53 height 17
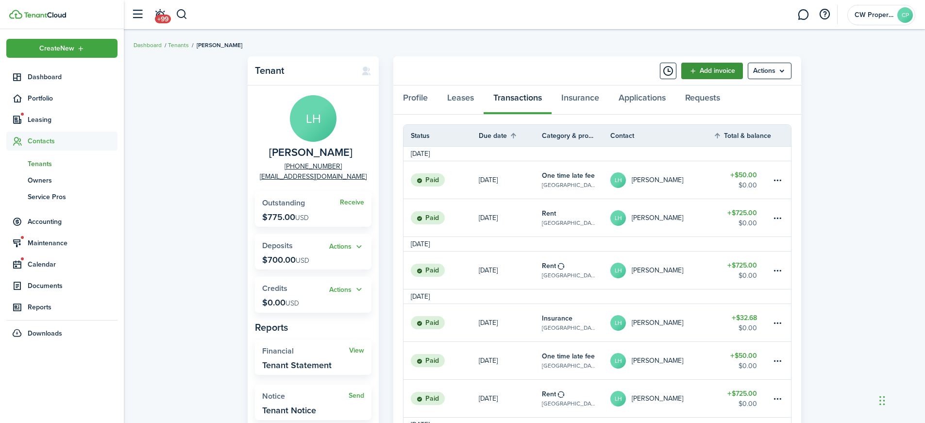
click at [708, 71] on link "Add invoice" at bounding box center [712, 71] width 62 height 17
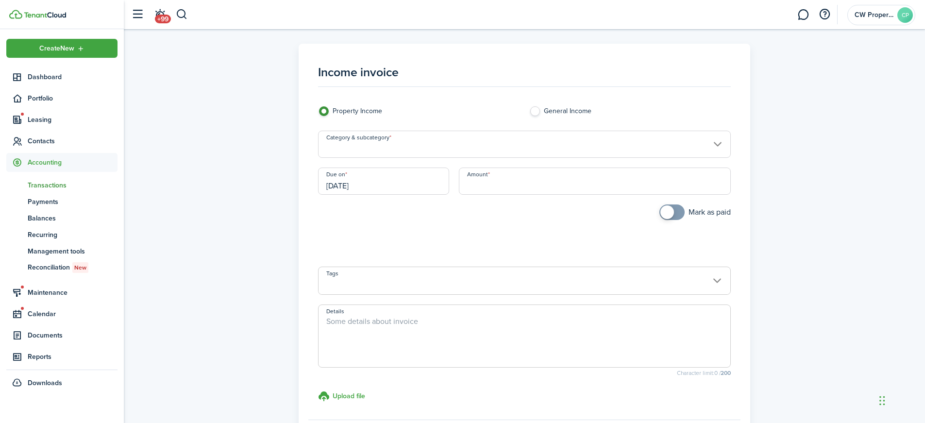
click at [461, 158] on div "Category & subcategory" at bounding box center [524, 149] width 423 height 37
click at [457, 151] on input "Category & subcategory" at bounding box center [524, 144] width 413 height 27
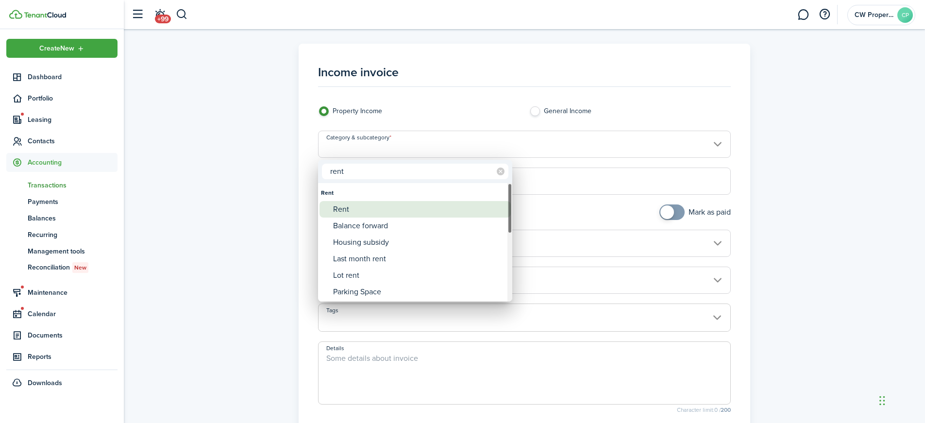
type input "rent"
click at [389, 214] on div "Rent" at bounding box center [419, 209] width 172 height 17
type input "Rent"
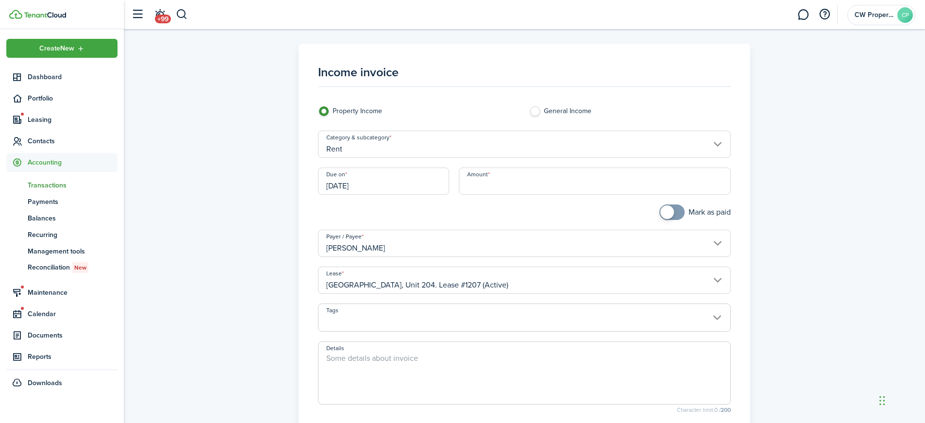
click at [373, 183] on input "[DATE]" at bounding box center [383, 181] width 131 height 27
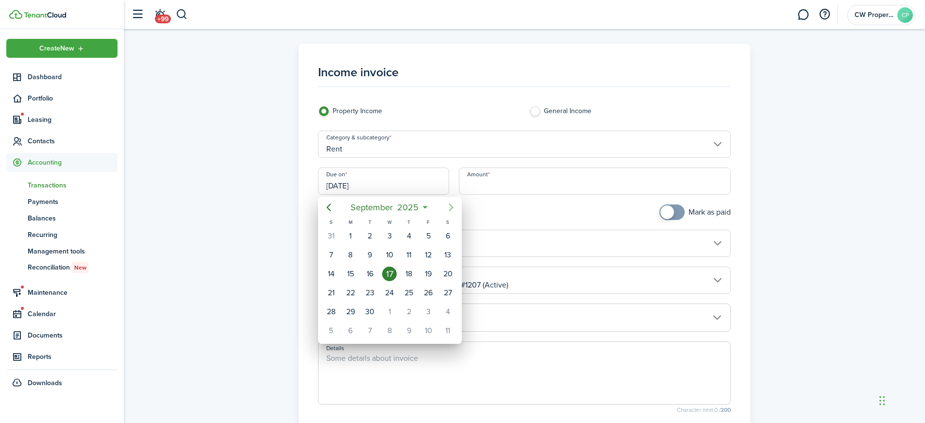
click at [448, 205] on icon "Next page" at bounding box center [451, 207] width 12 height 12
click at [396, 239] on div "1" at bounding box center [389, 236] width 15 height 15
type input "[DATE]"
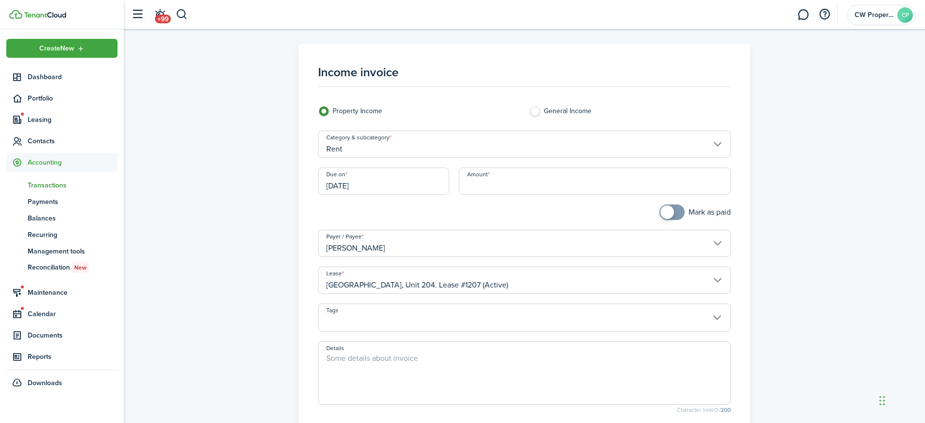
click at [478, 184] on input "Amount" at bounding box center [595, 181] width 272 height 27
type input "$167.00"
click at [677, 212] on span at bounding box center [672, 212] width 10 height 16
checkbox input "true"
click at [677, 214] on span at bounding box center [672, 212] width 10 height 16
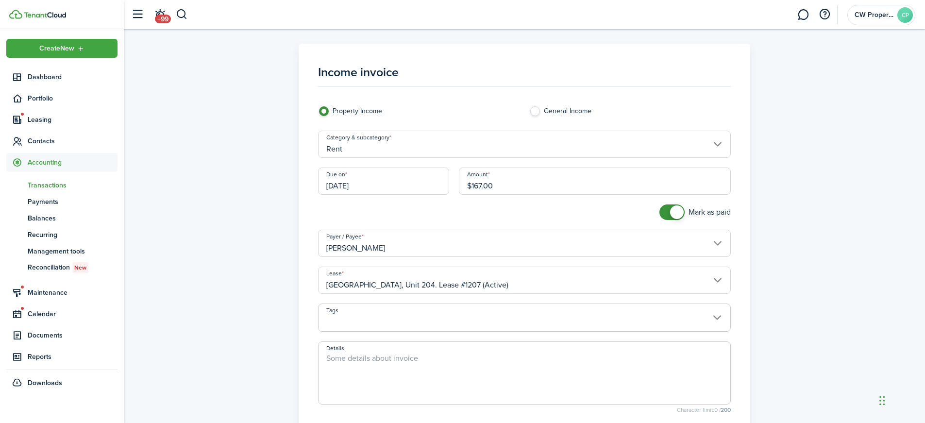
click at [353, 362] on textarea "Details" at bounding box center [524, 375] width 412 height 47
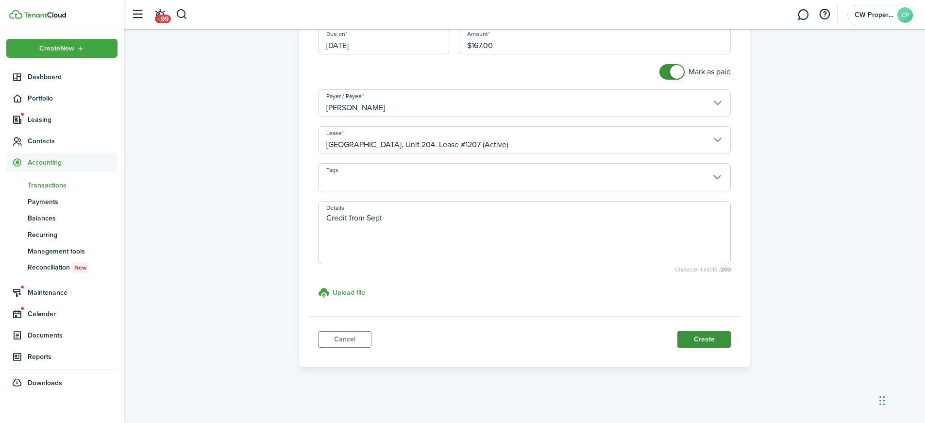
type textarea "Credit from Sept"
click at [695, 340] on button "Create" at bounding box center [703, 339] width 53 height 17
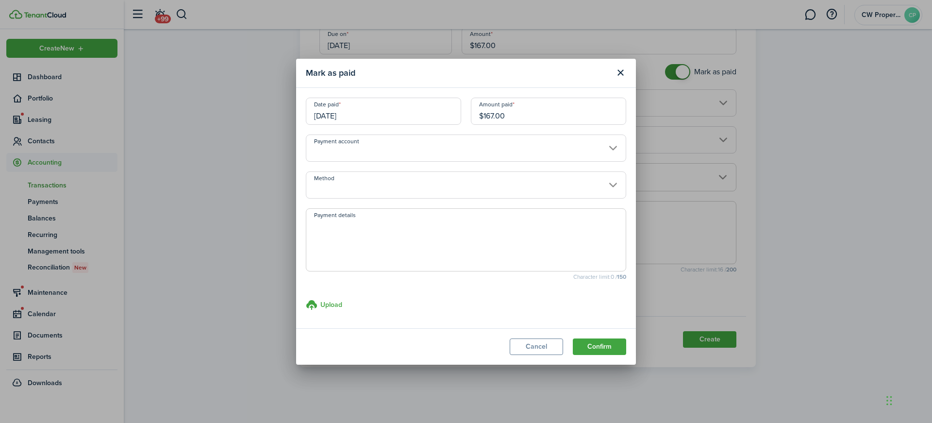
click at [341, 224] on textarea "Payment details" at bounding box center [465, 242] width 319 height 47
type textarea "Credit from Sept"
click at [604, 346] on button "Confirm" at bounding box center [599, 346] width 53 height 17
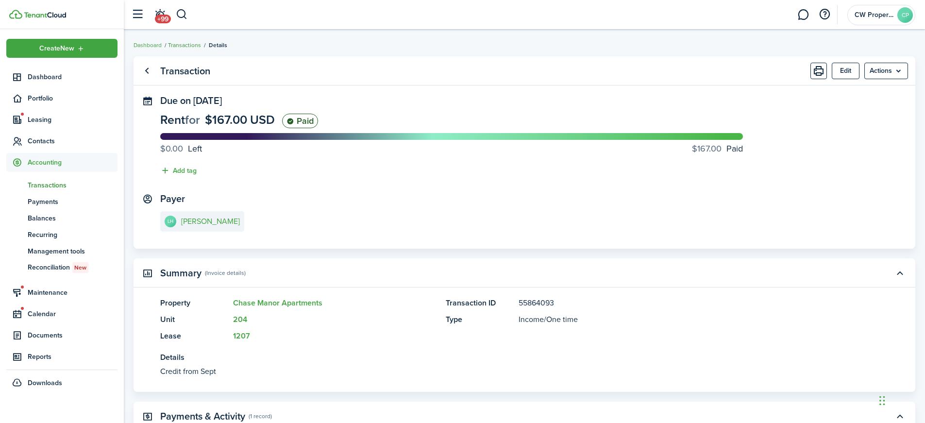
click at [186, 46] on link "Transactions" at bounding box center [184, 45] width 33 height 9
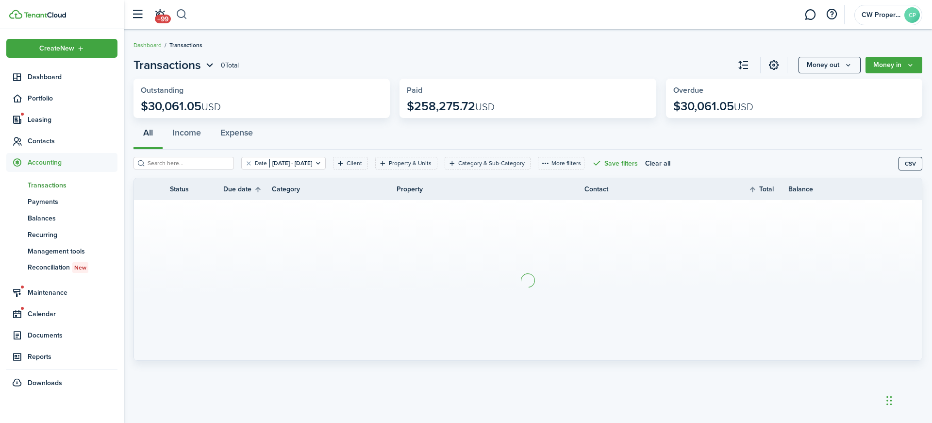
click at [183, 10] on button "button" at bounding box center [182, 14] width 12 height 17
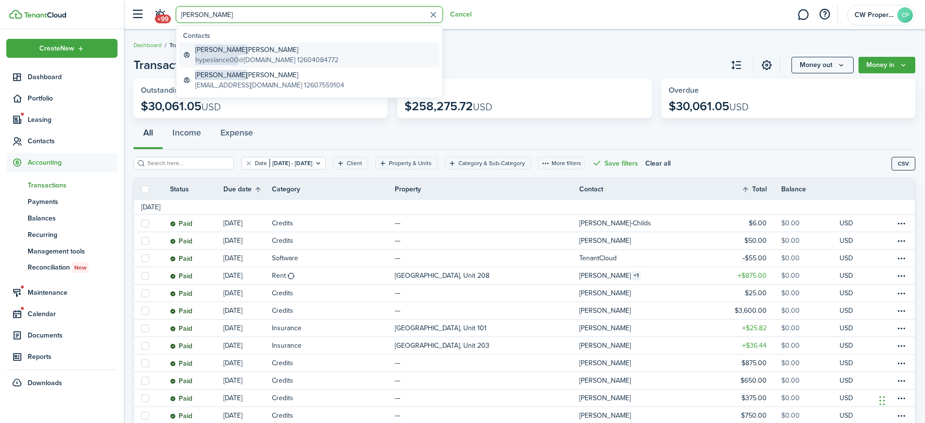
type input "[PERSON_NAME]"
click at [247, 54] on global-search-item-title "[PERSON_NAME]" at bounding box center [266, 50] width 143 height 10
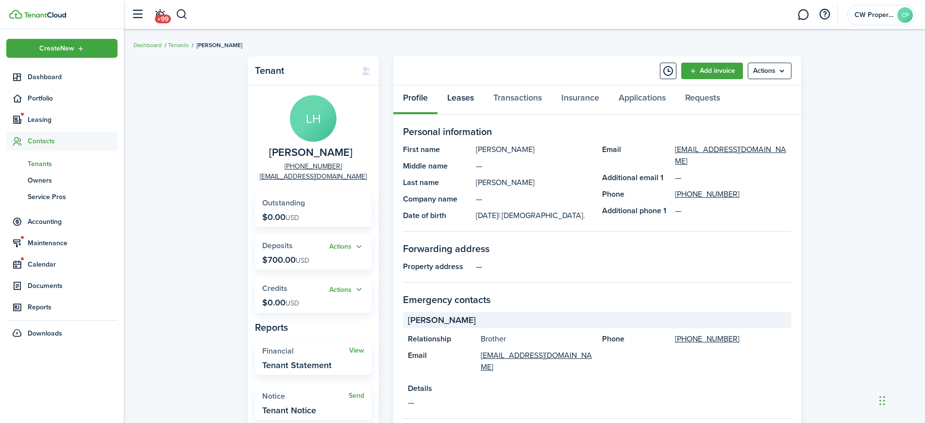
click at [469, 94] on link "Leases" at bounding box center [460, 99] width 46 height 29
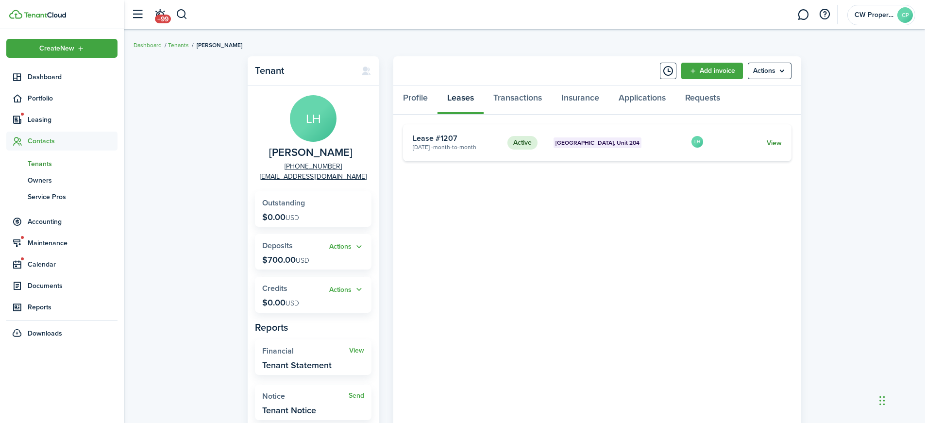
click at [776, 144] on link "View" at bounding box center [774, 143] width 15 height 10
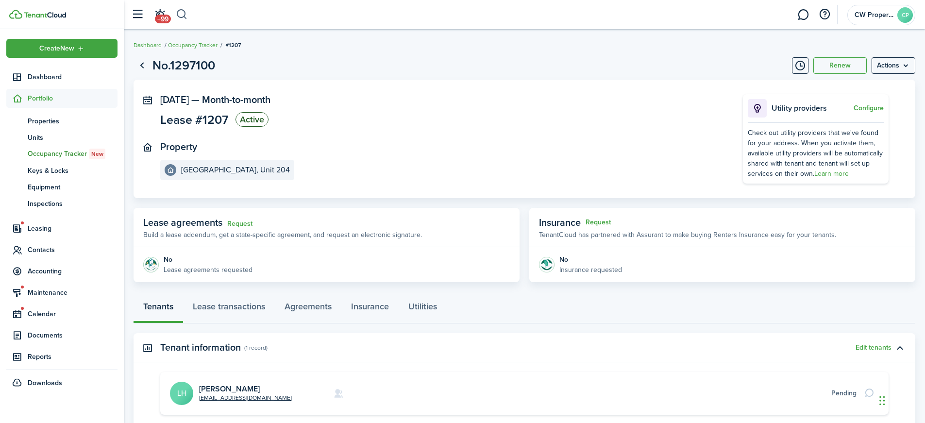
click at [185, 13] on button "button" at bounding box center [182, 14] width 12 height 17
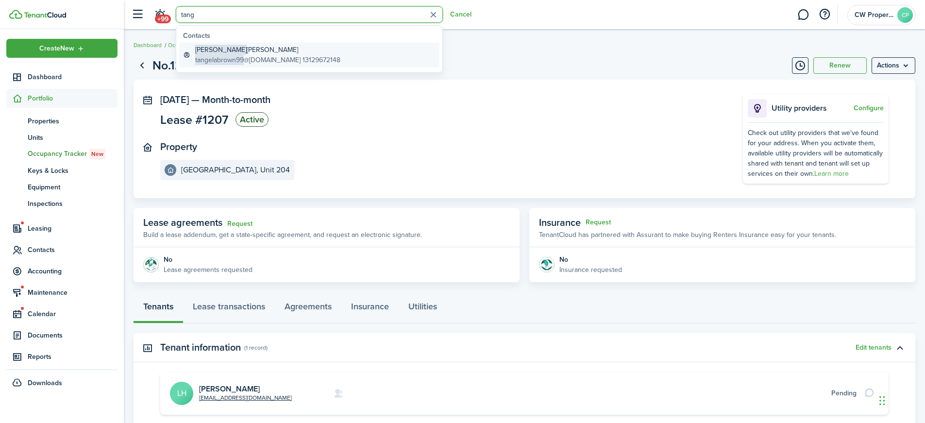
type input "tang"
click at [271, 57] on global-search-item-description "tangelabrown99 @[DOMAIN_NAME] 13129672148" at bounding box center [267, 60] width 145 height 10
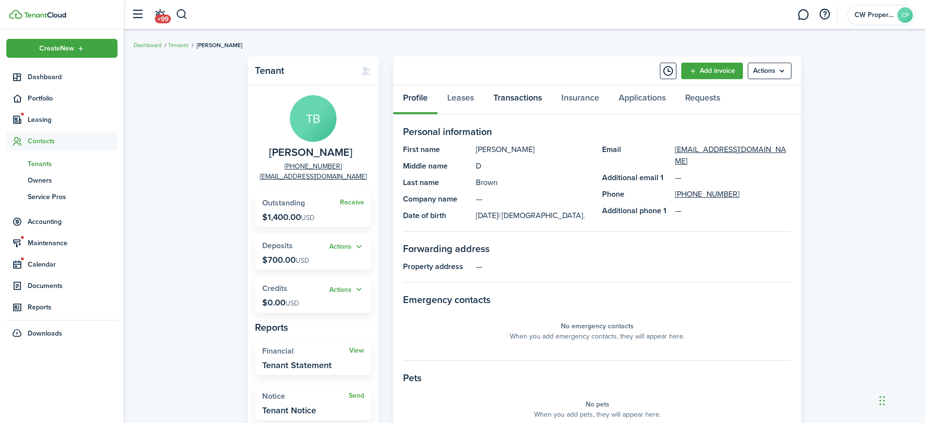
click at [522, 95] on link "Transactions" at bounding box center [518, 99] width 68 height 29
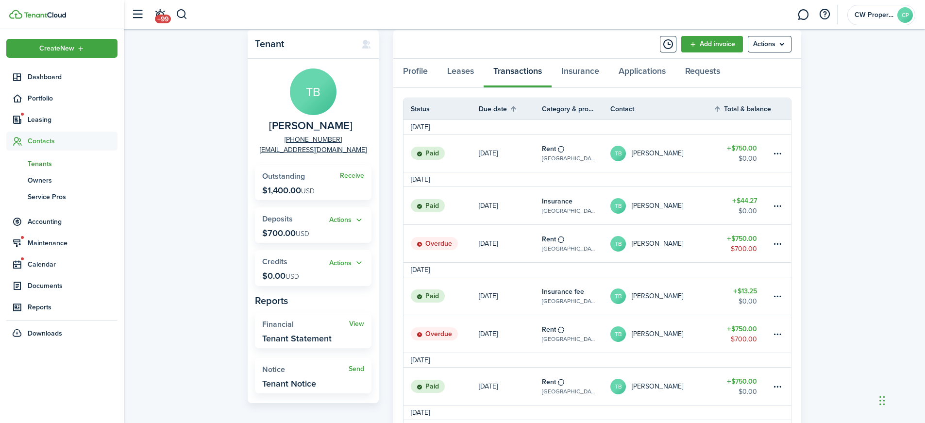
scroll to position [49, 0]
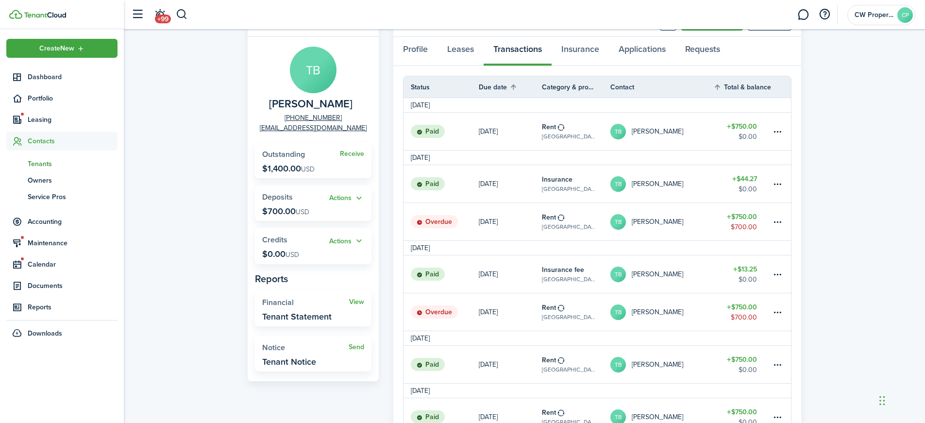
click at [741, 309] on table-amount-title "$750.00" at bounding box center [742, 307] width 30 height 10
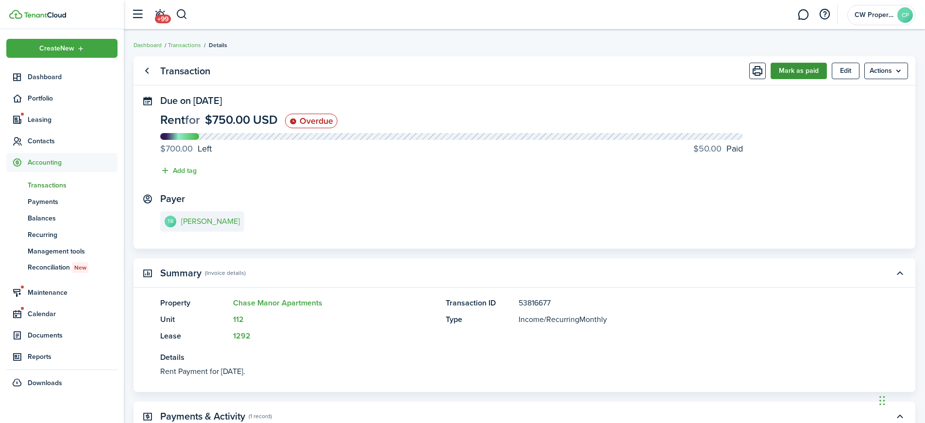
click at [798, 65] on button "Mark as paid" at bounding box center [799, 71] width 56 height 17
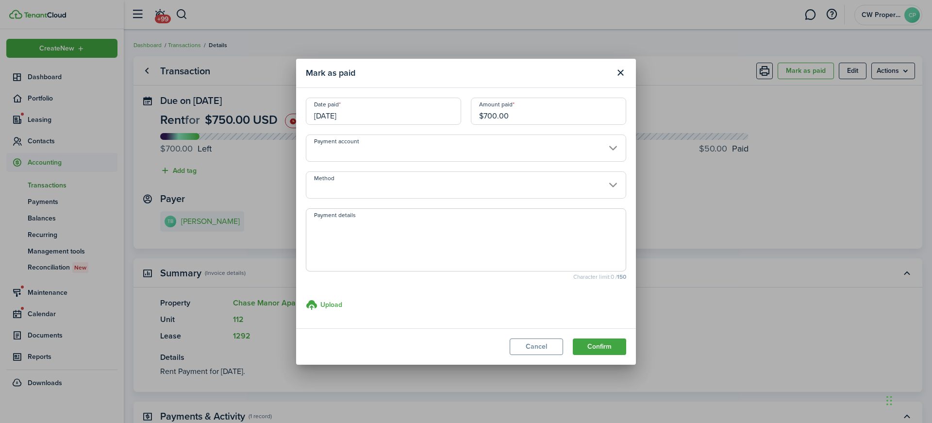
click at [357, 115] on input "[DATE]" at bounding box center [383, 111] width 155 height 27
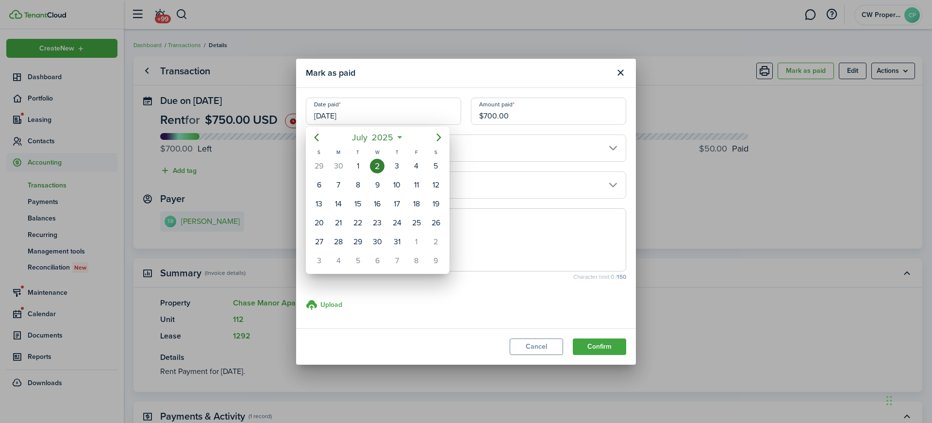
click at [556, 194] on div at bounding box center [466, 211] width 1088 height 578
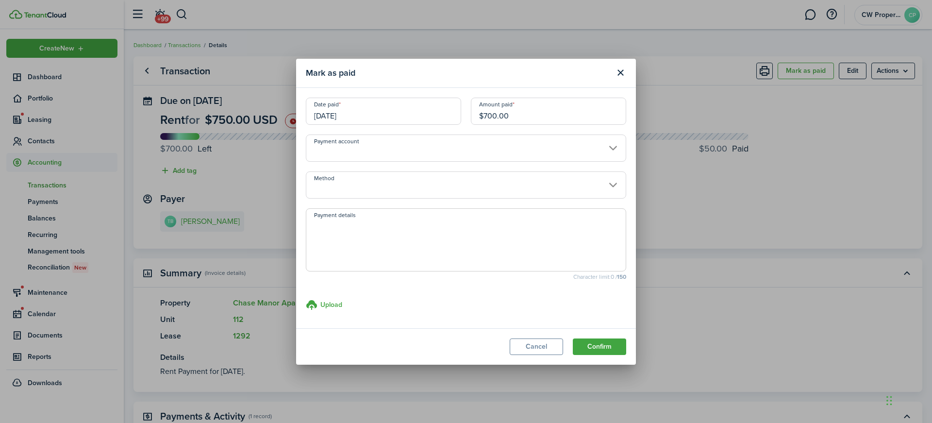
click at [359, 218] on span at bounding box center [466, 239] width 320 height 63
click at [605, 345] on button "Confirm" at bounding box center [599, 346] width 53 height 17
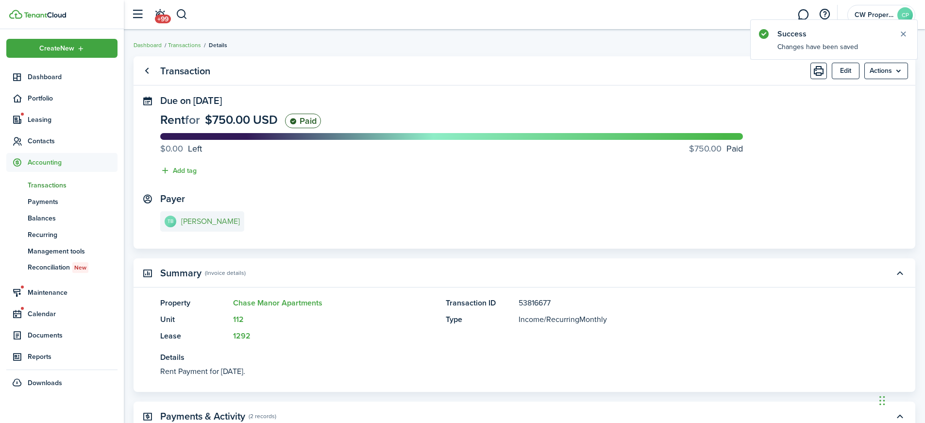
click at [201, 218] on e-details-info-title "[PERSON_NAME]" at bounding box center [210, 221] width 59 height 9
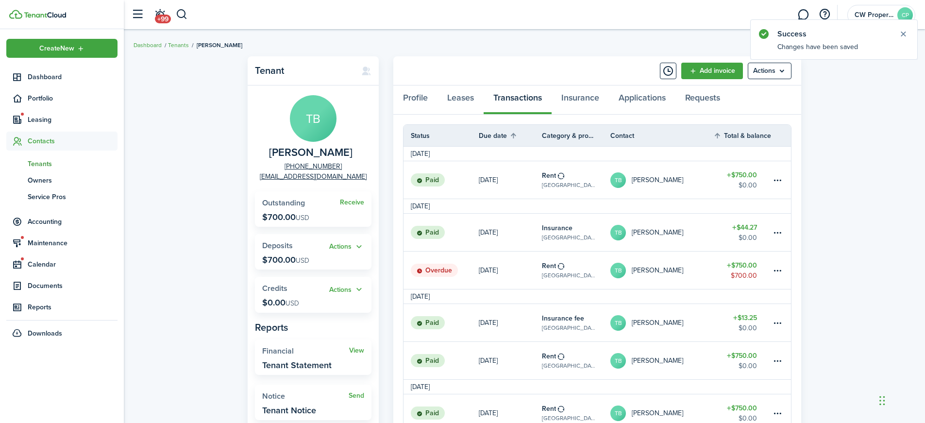
click at [753, 266] on table-amount-title "$750.00" at bounding box center [742, 265] width 30 height 10
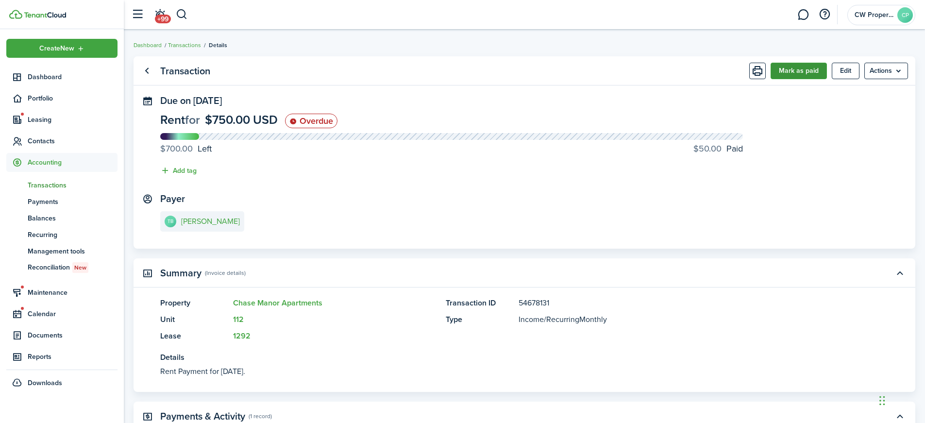
click at [802, 72] on button "Mark as paid" at bounding box center [799, 71] width 56 height 17
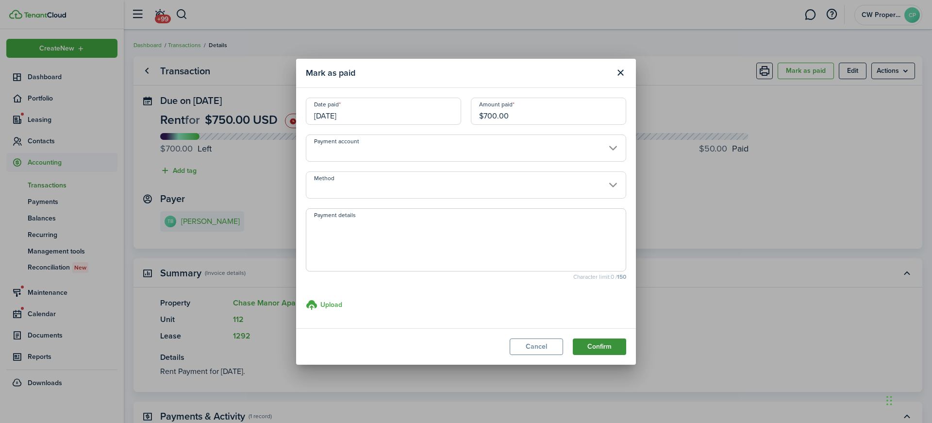
click at [608, 341] on button "Confirm" at bounding box center [599, 346] width 53 height 17
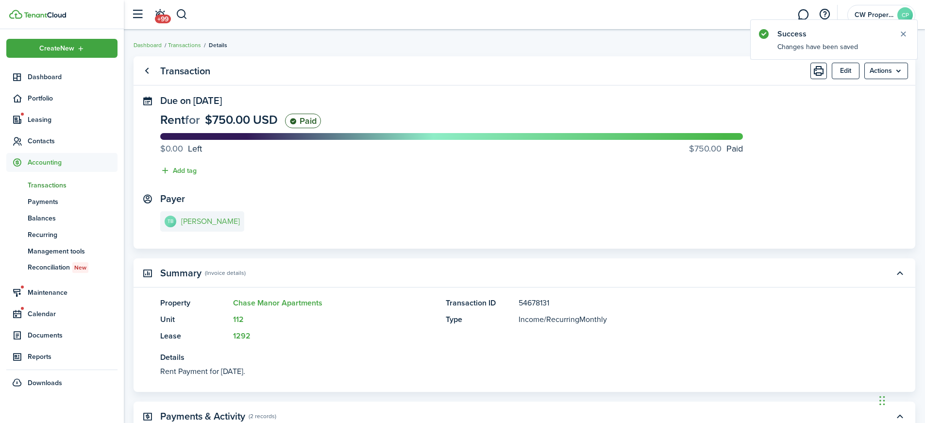
click at [221, 227] on link "TB [PERSON_NAME]" at bounding box center [202, 221] width 84 height 20
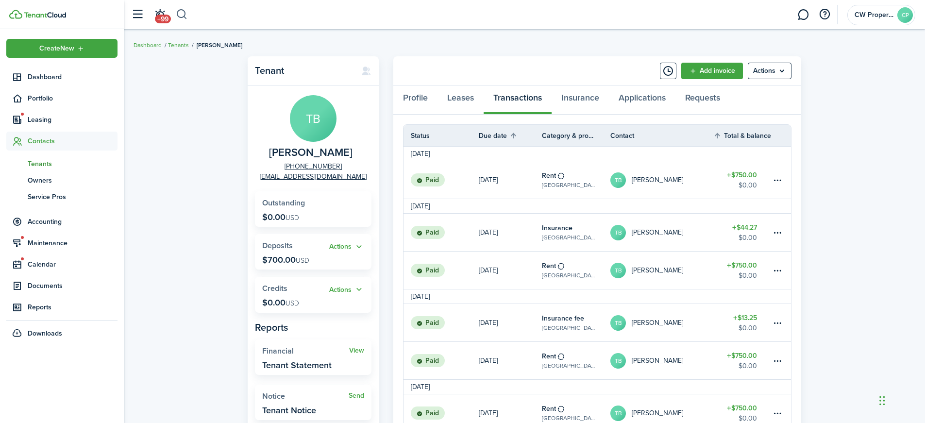
click at [177, 12] on button "button" at bounding box center [182, 14] width 12 height 17
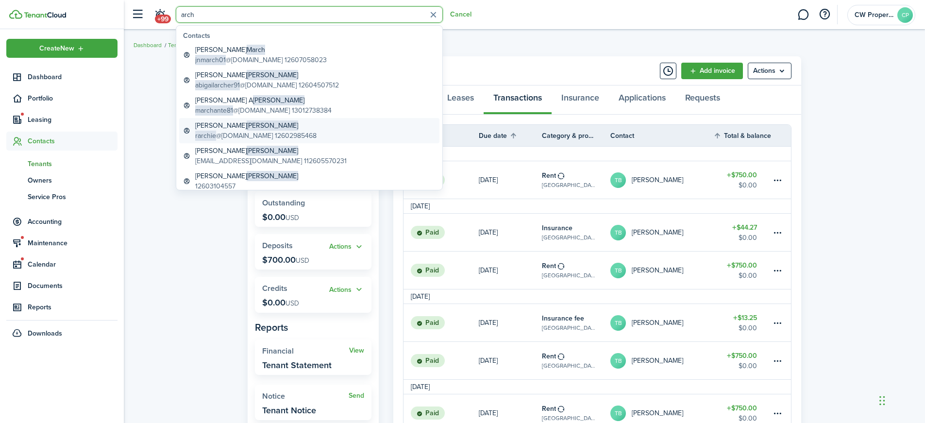
type input "arch"
click at [247, 123] on global-search-item-title "[PERSON_NAME]" at bounding box center [255, 125] width 121 height 10
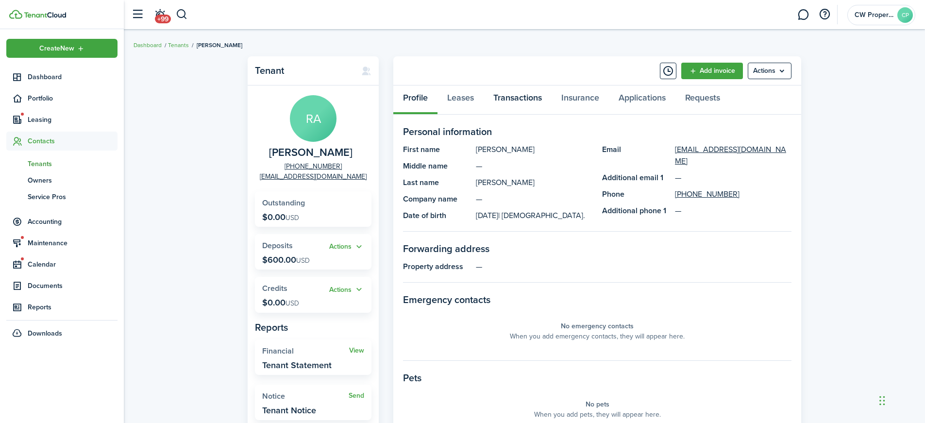
click at [521, 97] on link "Transactions" at bounding box center [518, 99] width 68 height 29
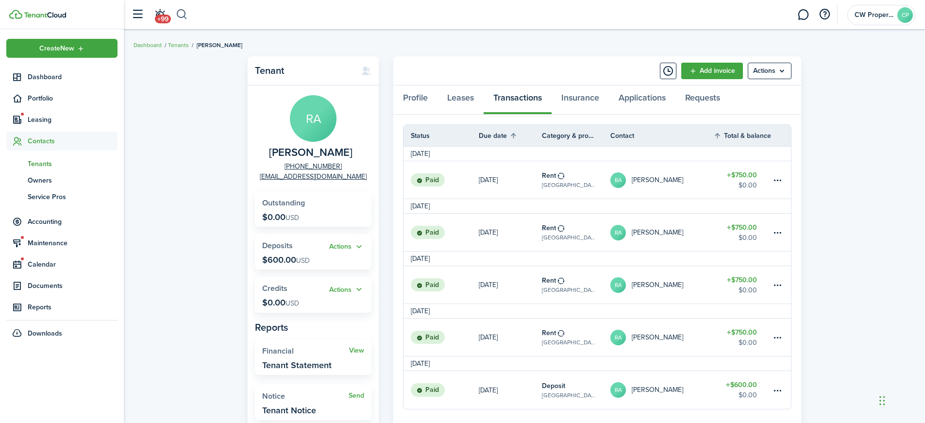
click at [185, 17] on button "button" at bounding box center [182, 14] width 12 height 17
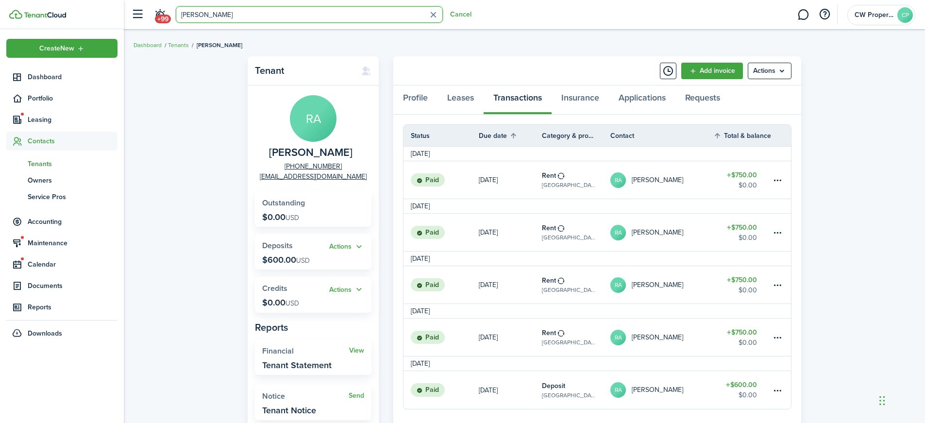
type input "[PERSON_NAME]"
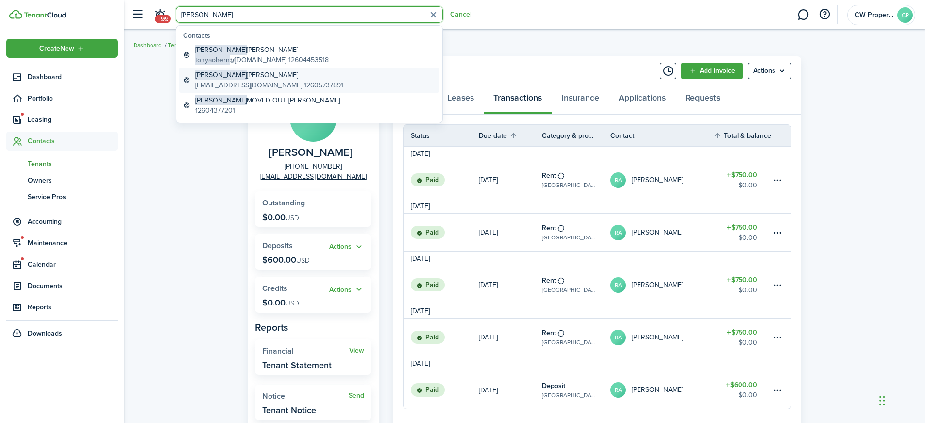
click at [233, 72] on global-search-item-title "[PERSON_NAME]" at bounding box center [269, 75] width 148 height 10
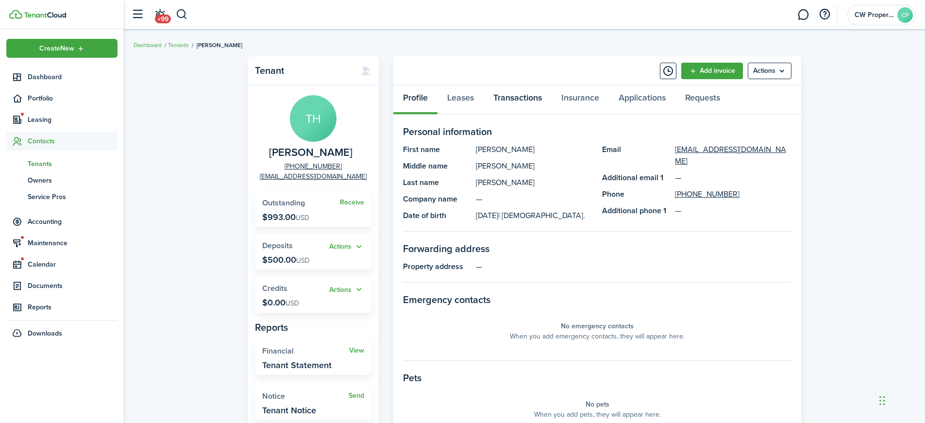
click at [513, 100] on link "Transactions" at bounding box center [518, 99] width 68 height 29
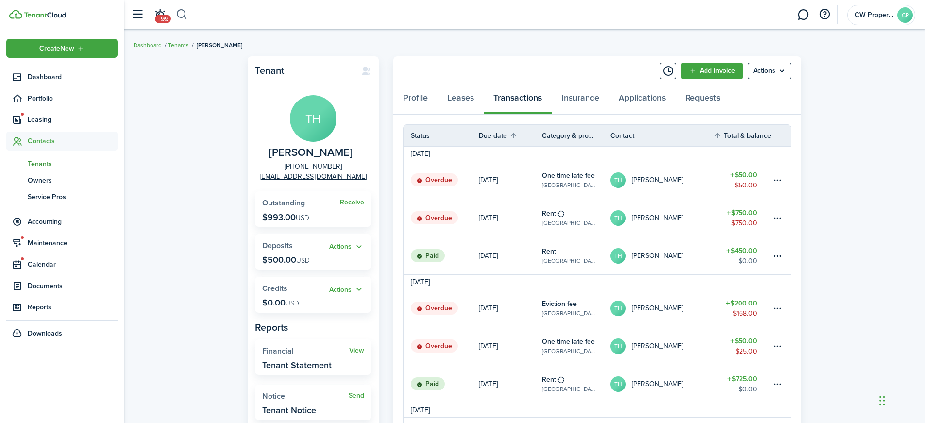
click at [180, 14] on button "button" at bounding box center [182, 14] width 12 height 17
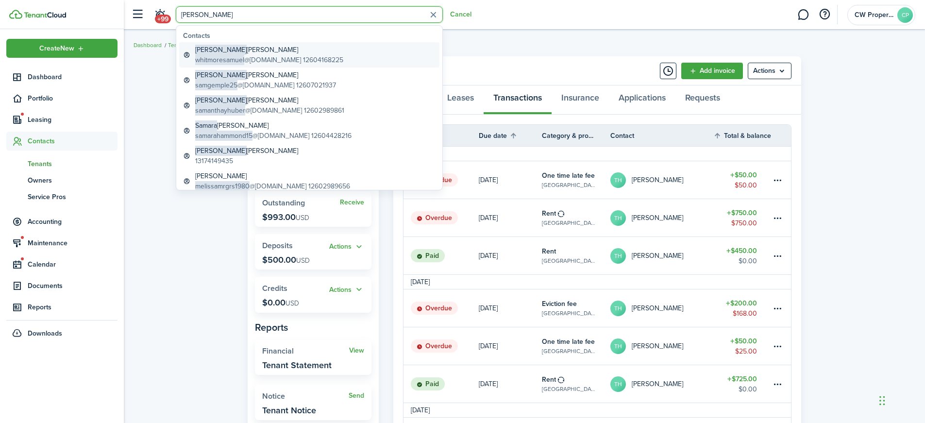
type input "[PERSON_NAME]"
click at [280, 52] on global-search-item-title "[PERSON_NAME]" at bounding box center [269, 50] width 148 height 10
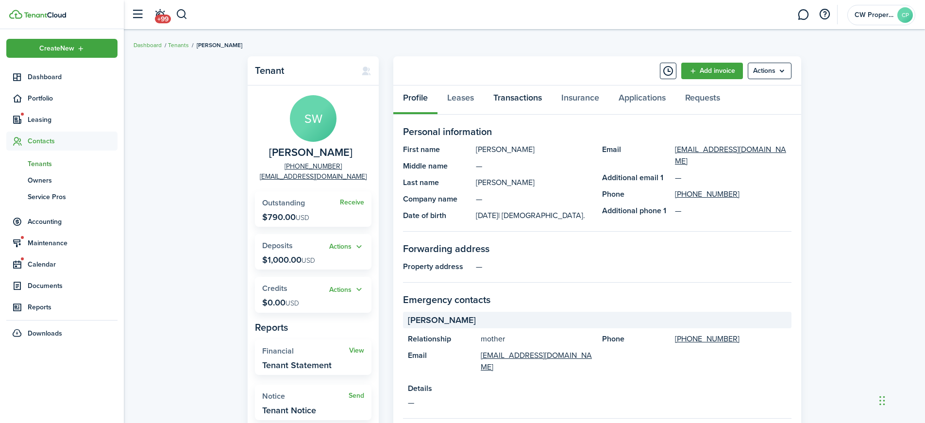
click at [509, 93] on link "Transactions" at bounding box center [518, 99] width 68 height 29
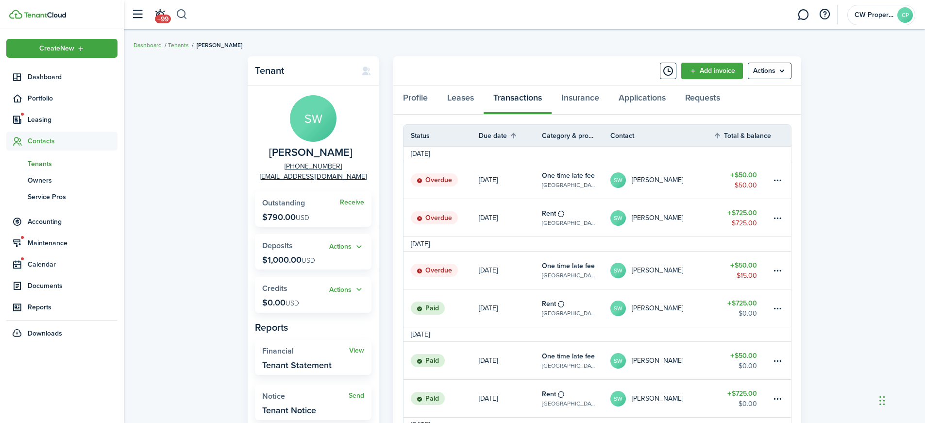
click at [182, 15] on button "button" at bounding box center [182, 14] width 12 height 17
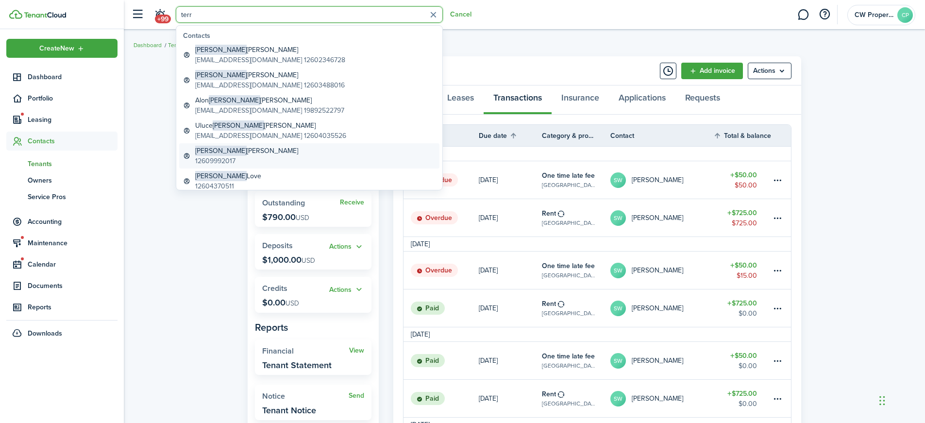
type input "terr"
click at [243, 154] on global-search-item-title "[PERSON_NAME]" at bounding box center [246, 151] width 103 height 10
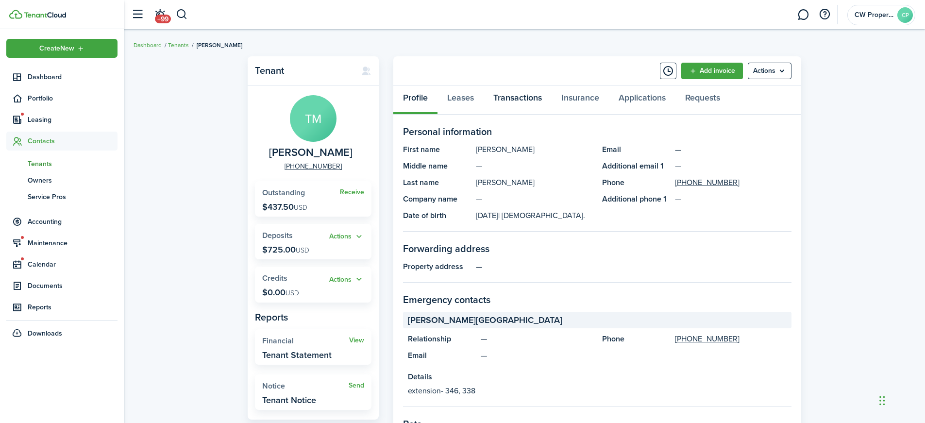
click at [506, 98] on link "Transactions" at bounding box center [518, 99] width 68 height 29
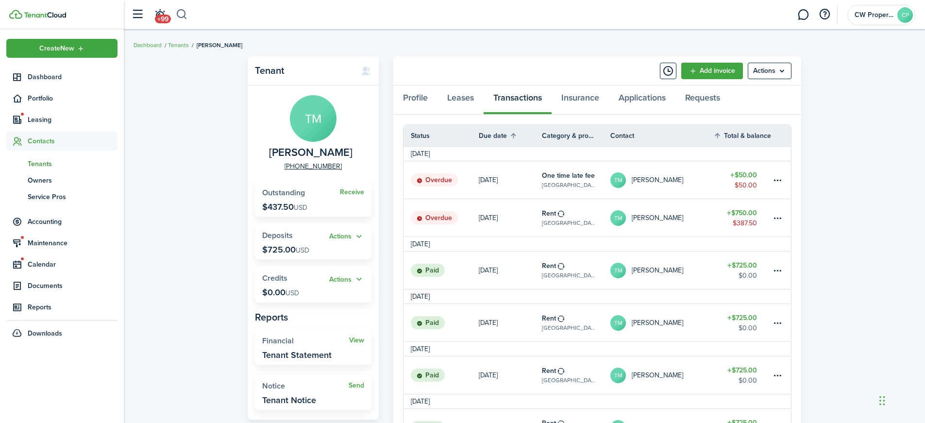
click at [178, 13] on button "button" at bounding box center [182, 14] width 12 height 17
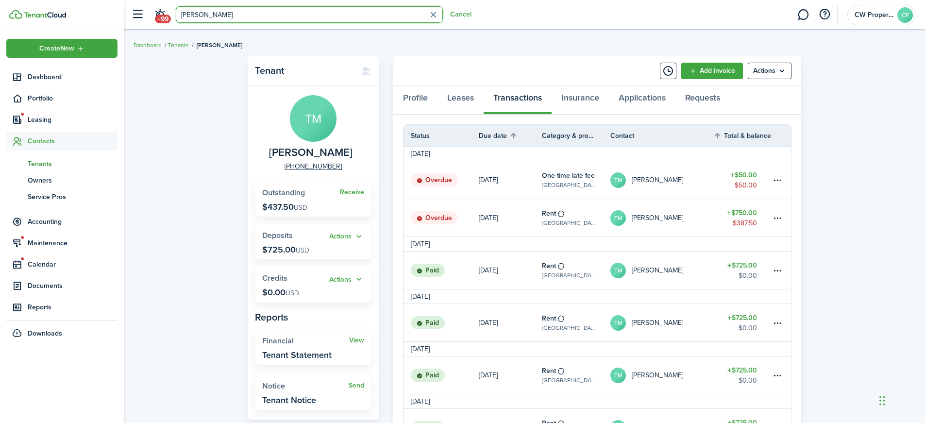
type input "[PERSON_NAME]"
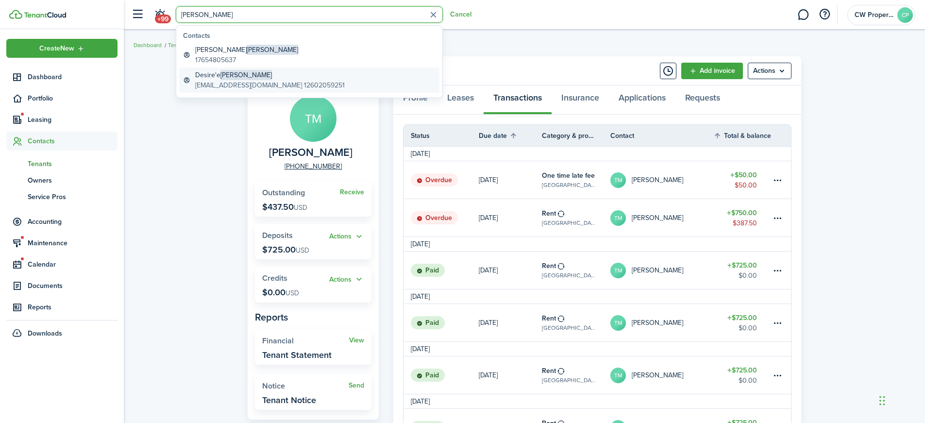
click at [247, 79] on global-search-item-title "Desire'e [PERSON_NAME]" at bounding box center [270, 75] width 150 height 10
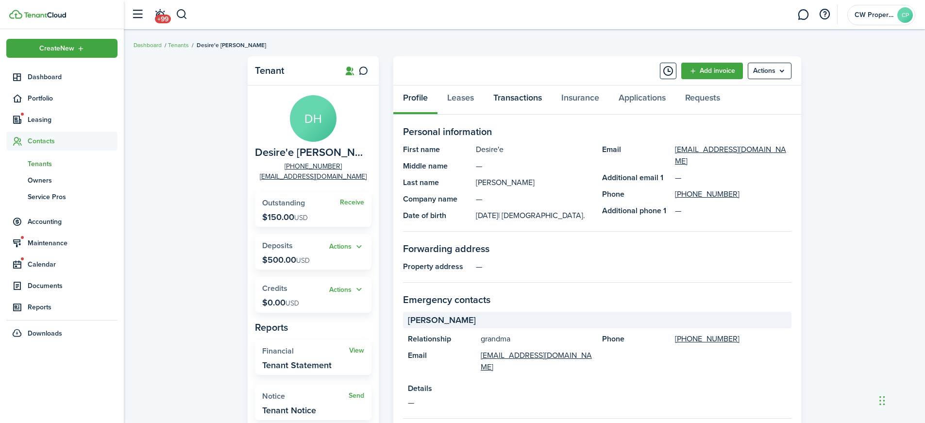
click at [510, 97] on link "Transactions" at bounding box center [518, 99] width 68 height 29
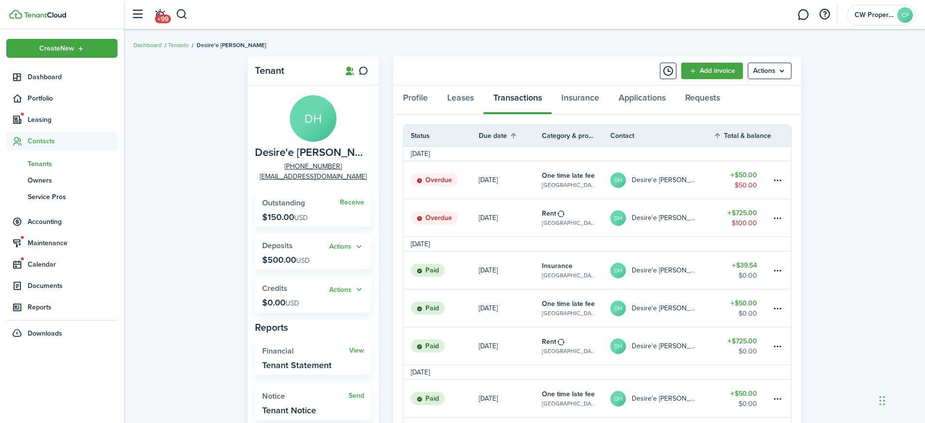
click at [747, 338] on table-amount-title "$725.00" at bounding box center [742, 341] width 30 height 10
click at [182, 12] on button "button" at bounding box center [182, 14] width 12 height 17
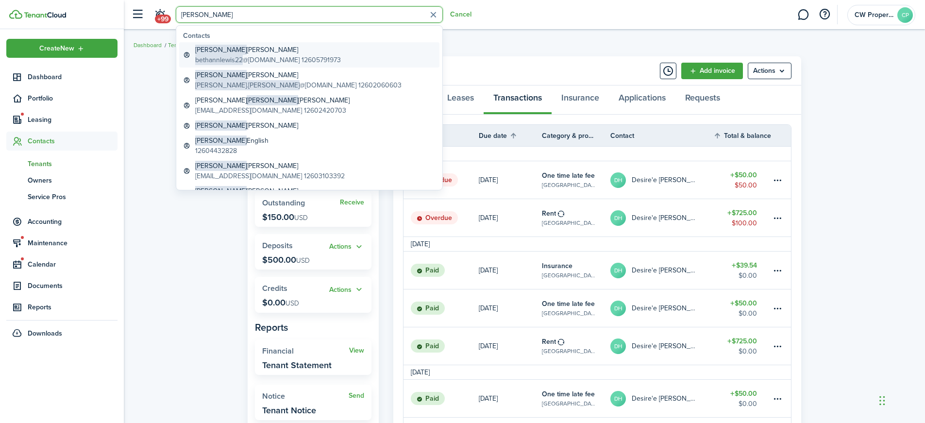
type input "[PERSON_NAME]"
click at [233, 50] on global-search-item-title "[PERSON_NAME]" at bounding box center [268, 50] width 146 height 10
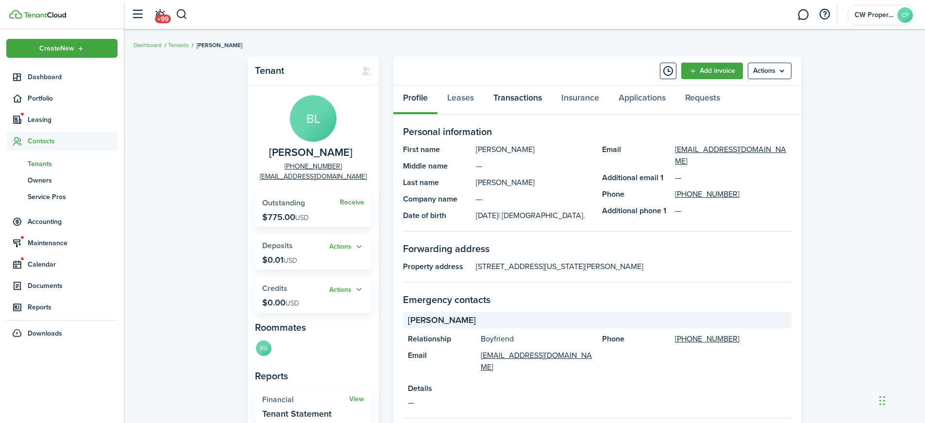
click at [530, 96] on link "Transactions" at bounding box center [518, 99] width 68 height 29
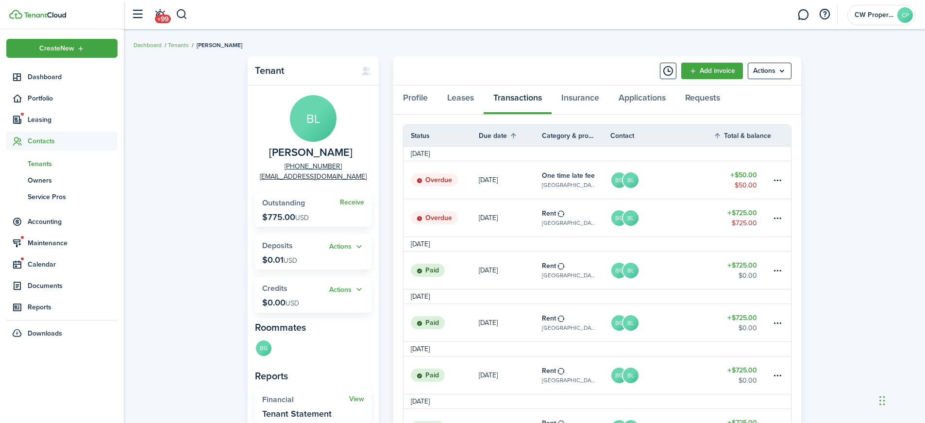
click at [749, 210] on table-amount-title "$725.00" at bounding box center [742, 213] width 30 height 10
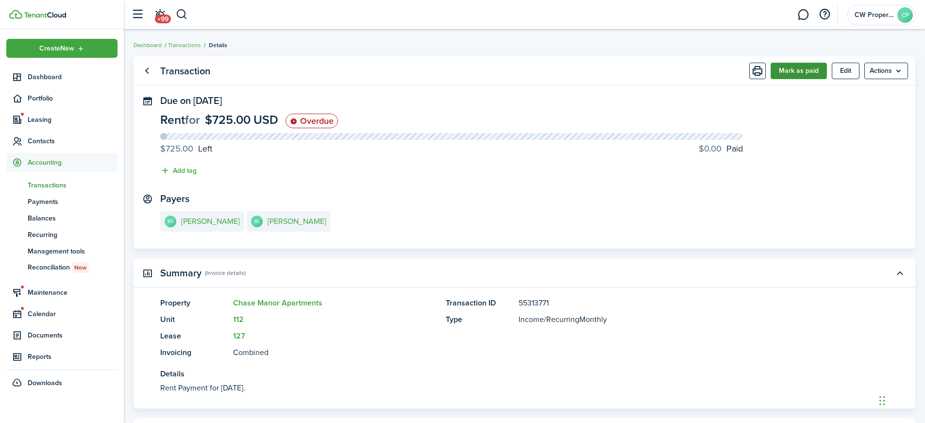
click at [804, 70] on button "Mark as paid" at bounding box center [799, 71] width 56 height 17
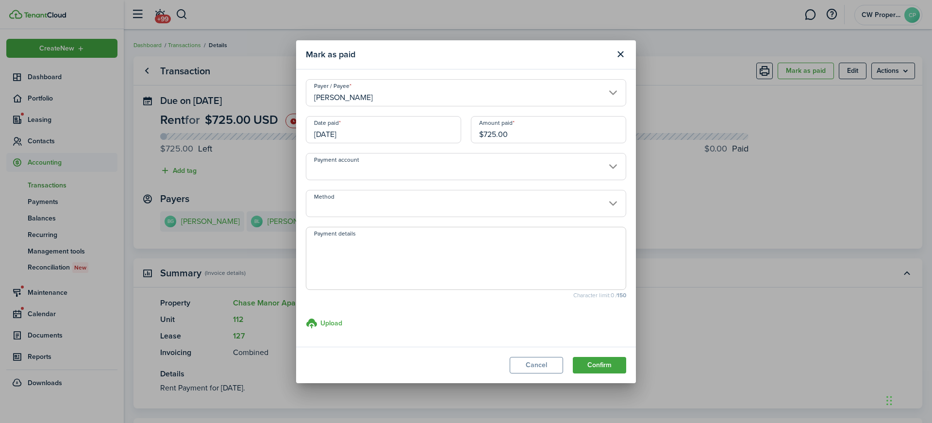
click at [360, 135] on input "[DATE]" at bounding box center [383, 129] width 155 height 27
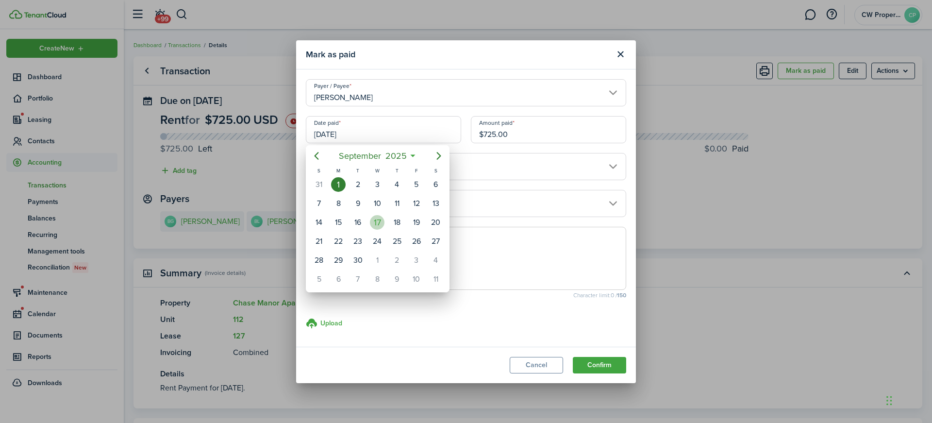
click at [379, 221] on div "17" at bounding box center [377, 222] width 15 height 15
type input "[DATE]"
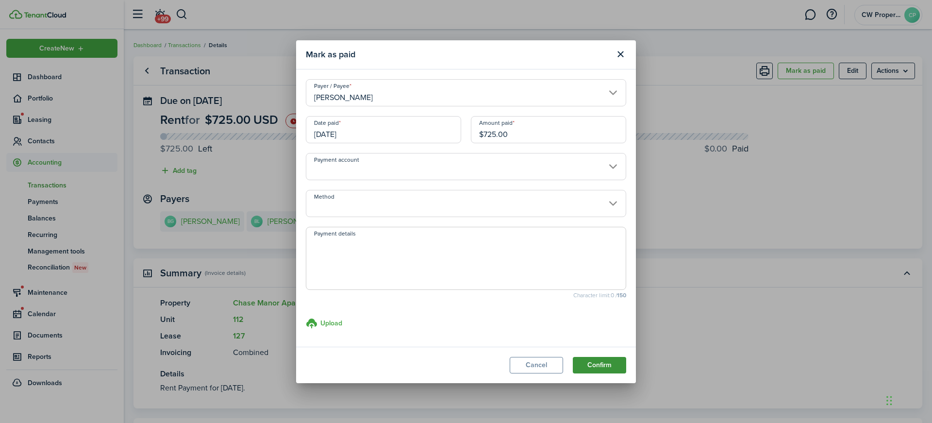
click at [605, 366] on button "Confirm" at bounding box center [599, 365] width 53 height 17
